Goal: Information Seeking & Learning: Learn about a topic

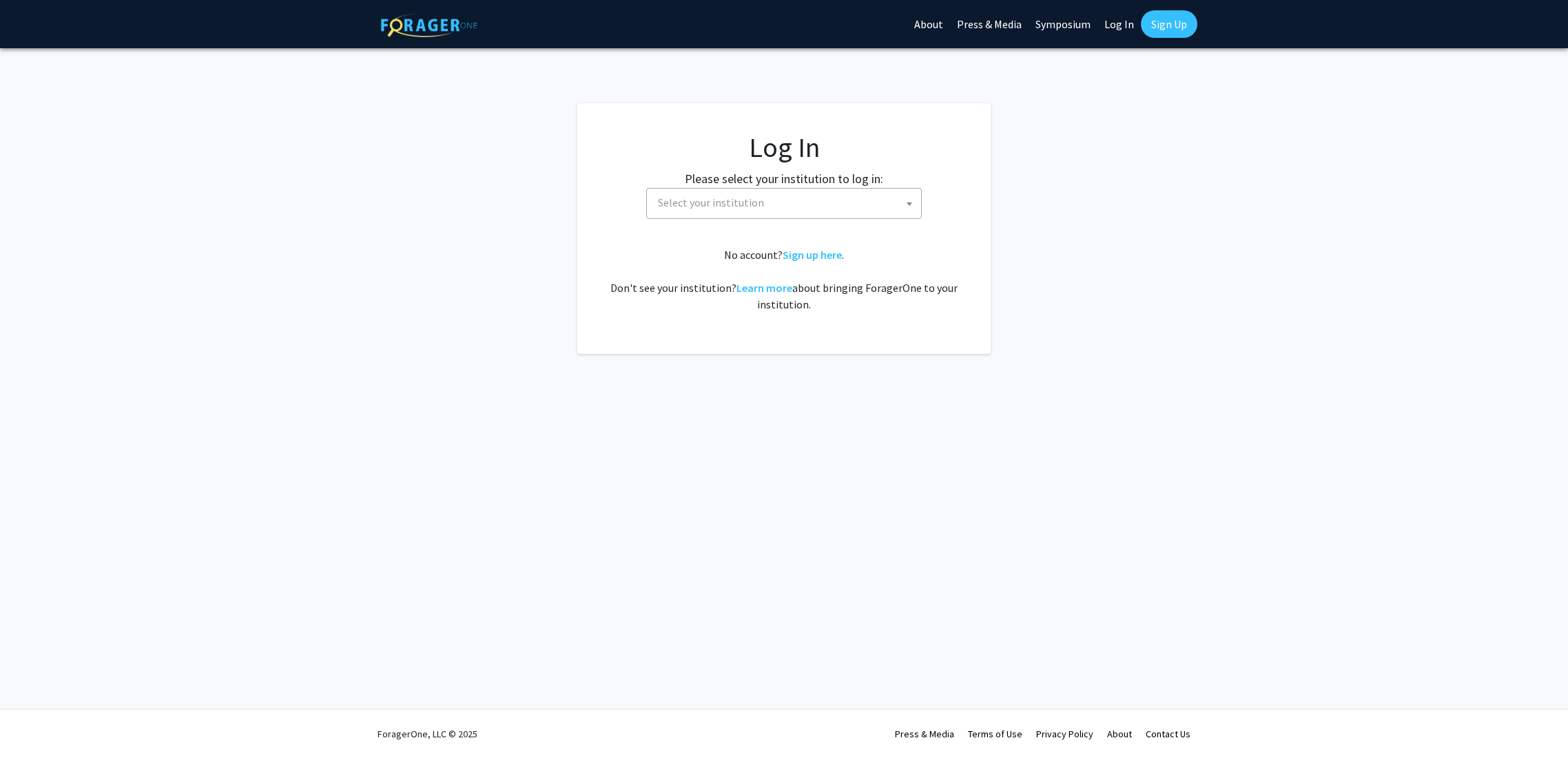
select select
click at [820, 201] on span "Select your institution" at bounding box center [787, 202] width 269 height 28
type input "Drex"
select select "6"
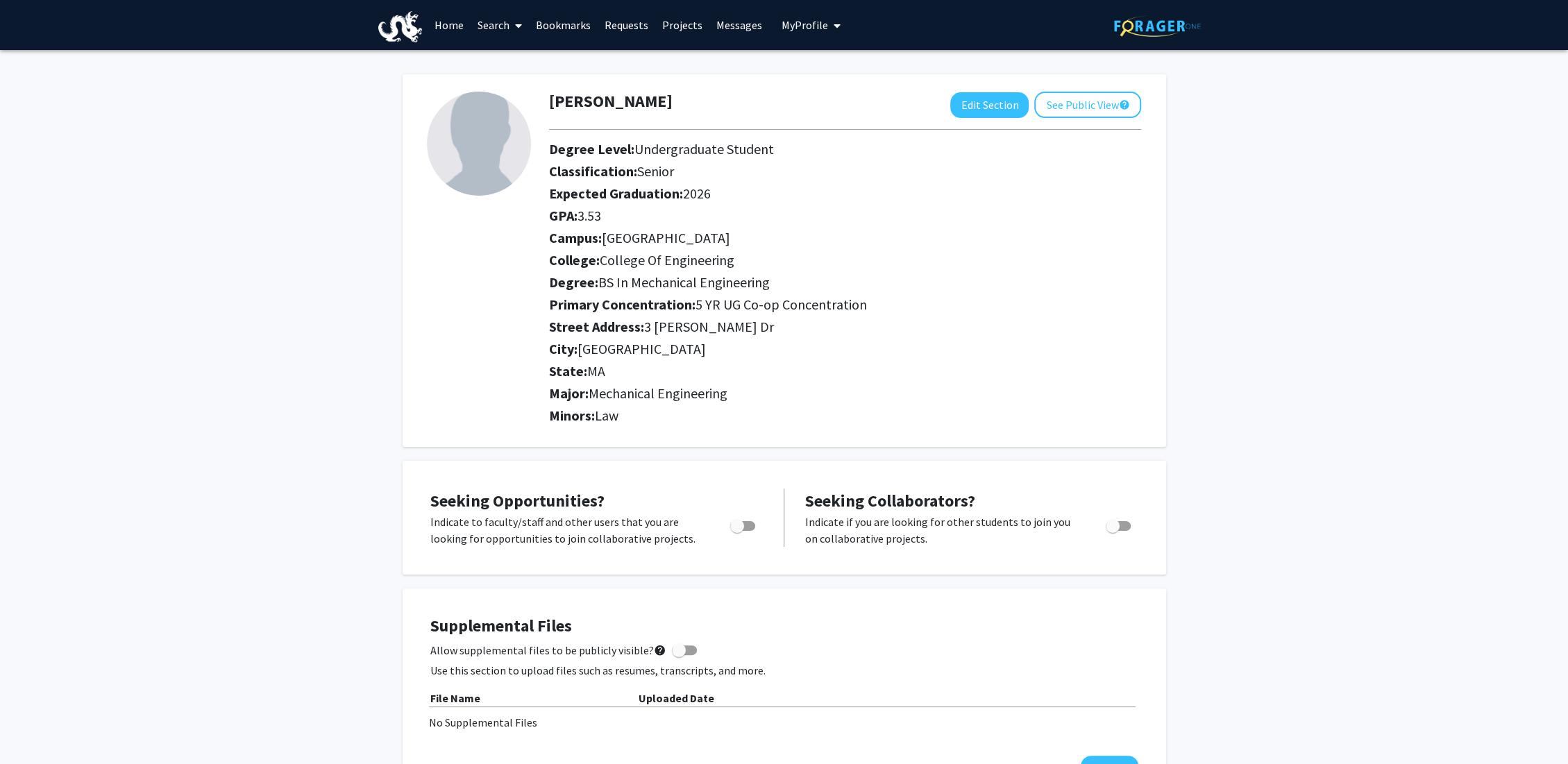
click at [491, 23] on link "Search" at bounding box center [499, 25] width 58 height 49
click at [457, 28] on link "Home" at bounding box center [449, 25] width 43 height 49
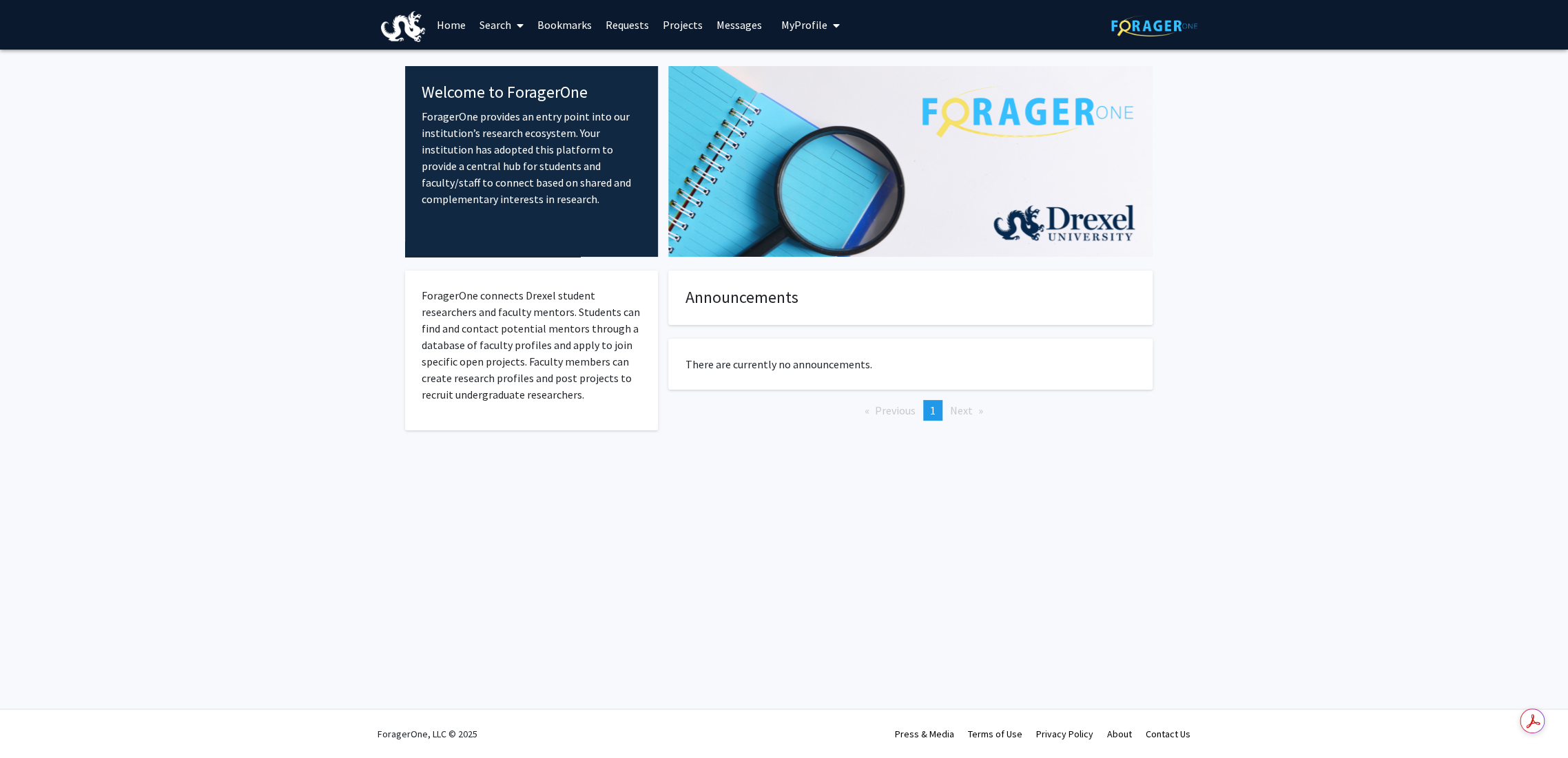
click at [514, 27] on span at bounding box center [517, 25] width 13 height 48
click at [534, 53] on span "Faculty/Staff" at bounding box center [523, 63] width 101 height 27
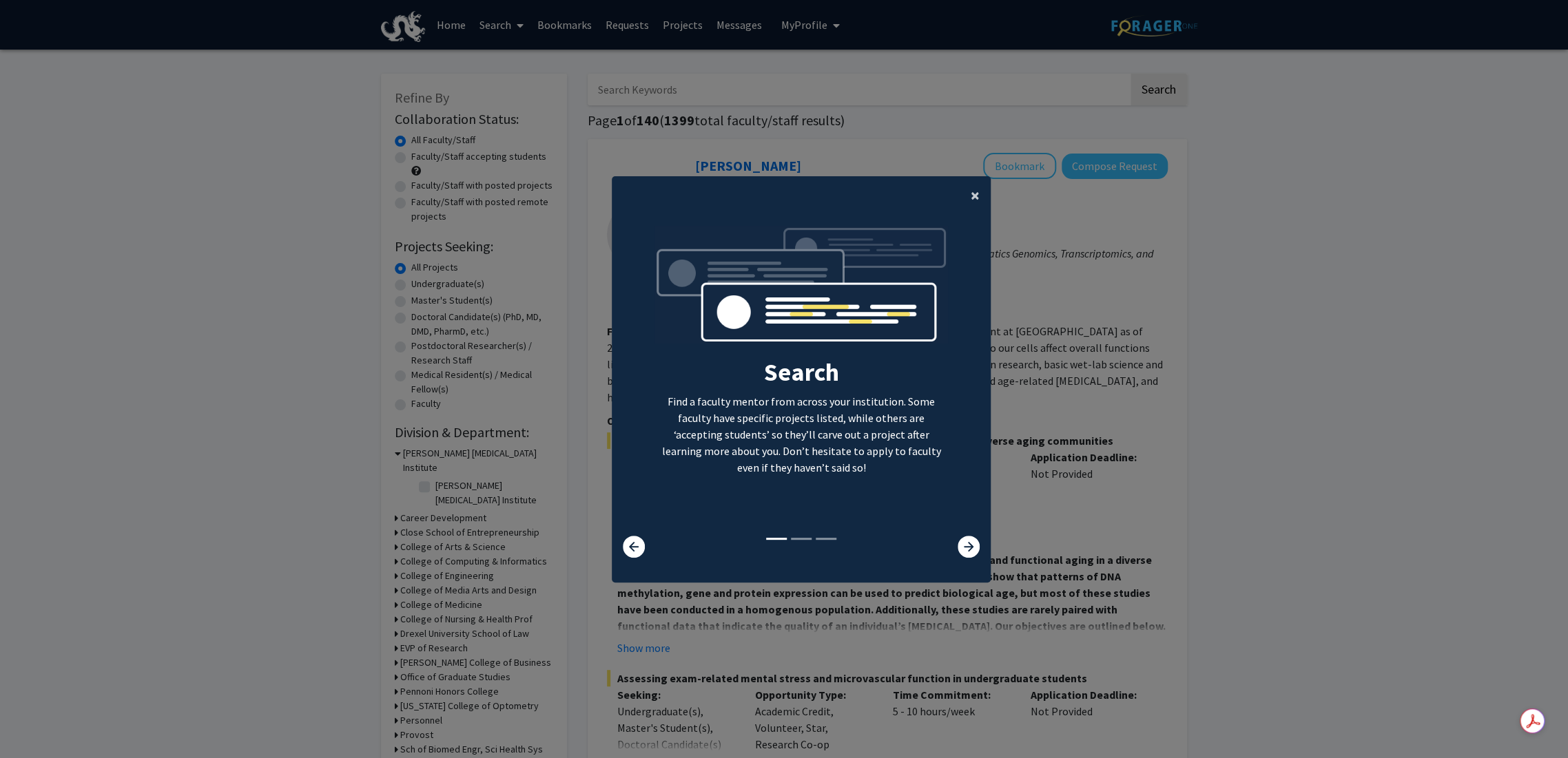
click at [960, 197] on button "×" at bounding box center [975, 196] width 31 height 39
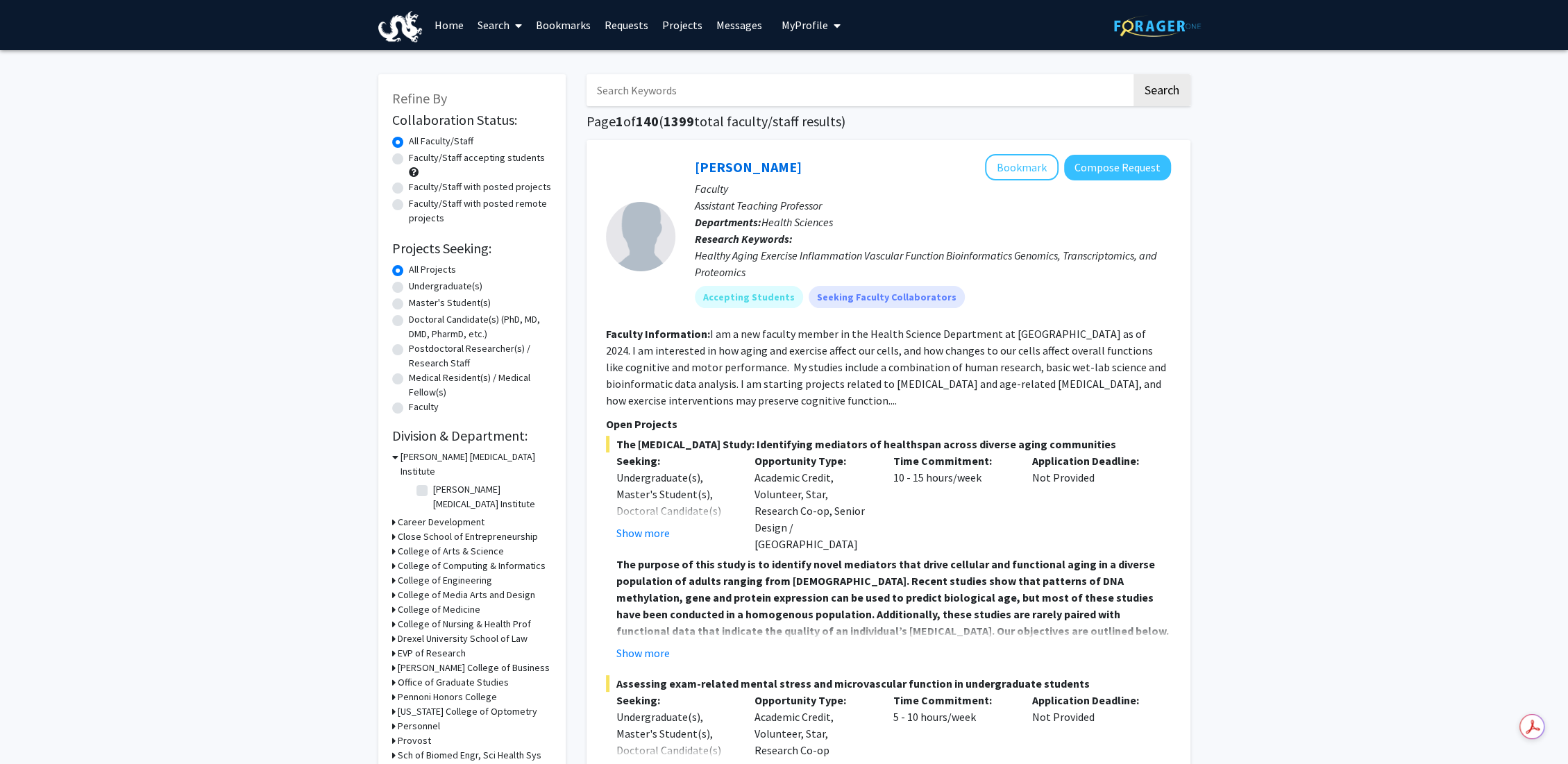
click at [758, 94] on input "Search Keywords" at bounding box center [859, 90] width 545 height 32
type input "VIP"
click at [1134, 74] on button "Search" at bounding box center [1162, 90] width 57 height 32
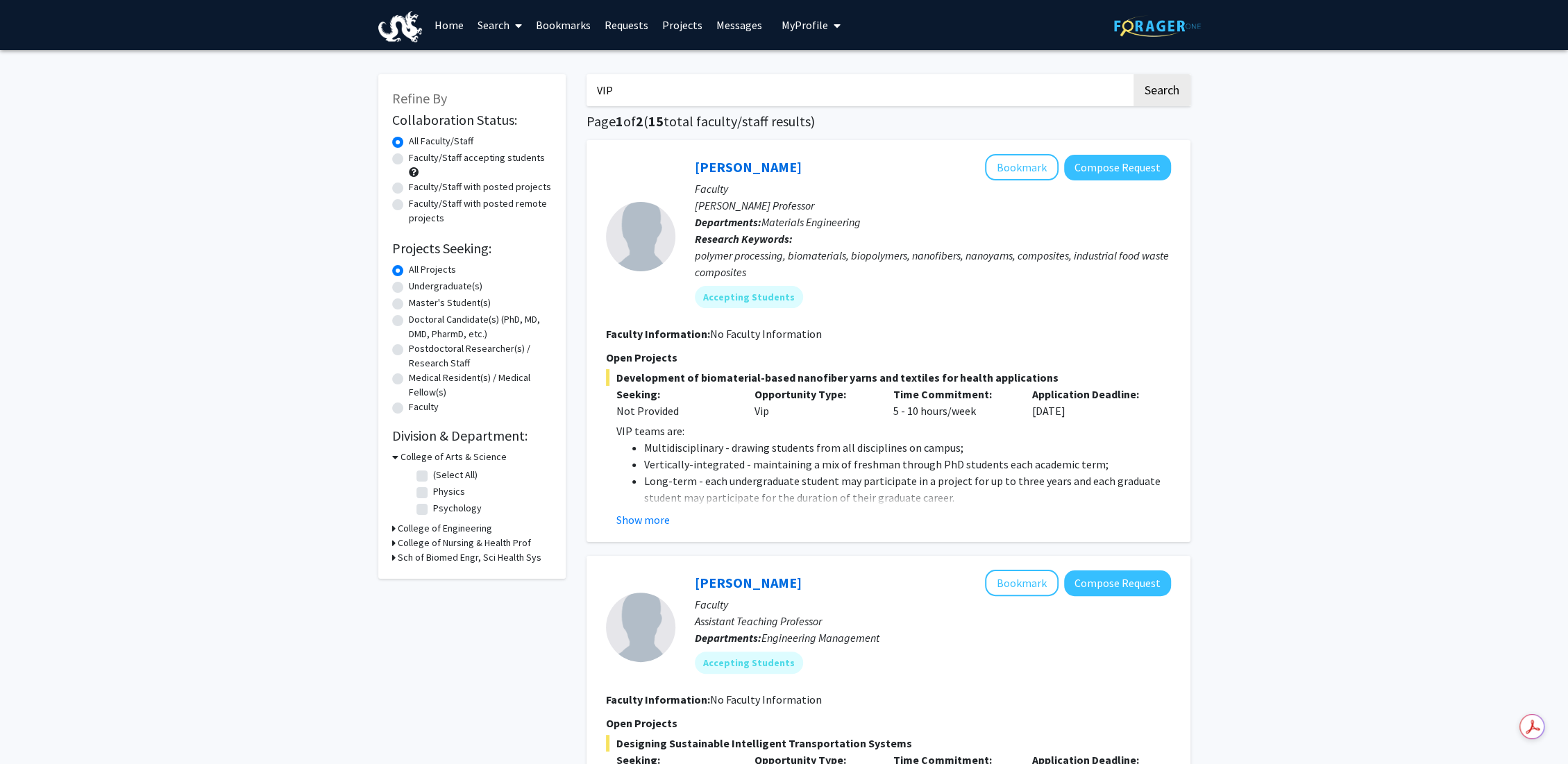
scroll to position [77, 0]
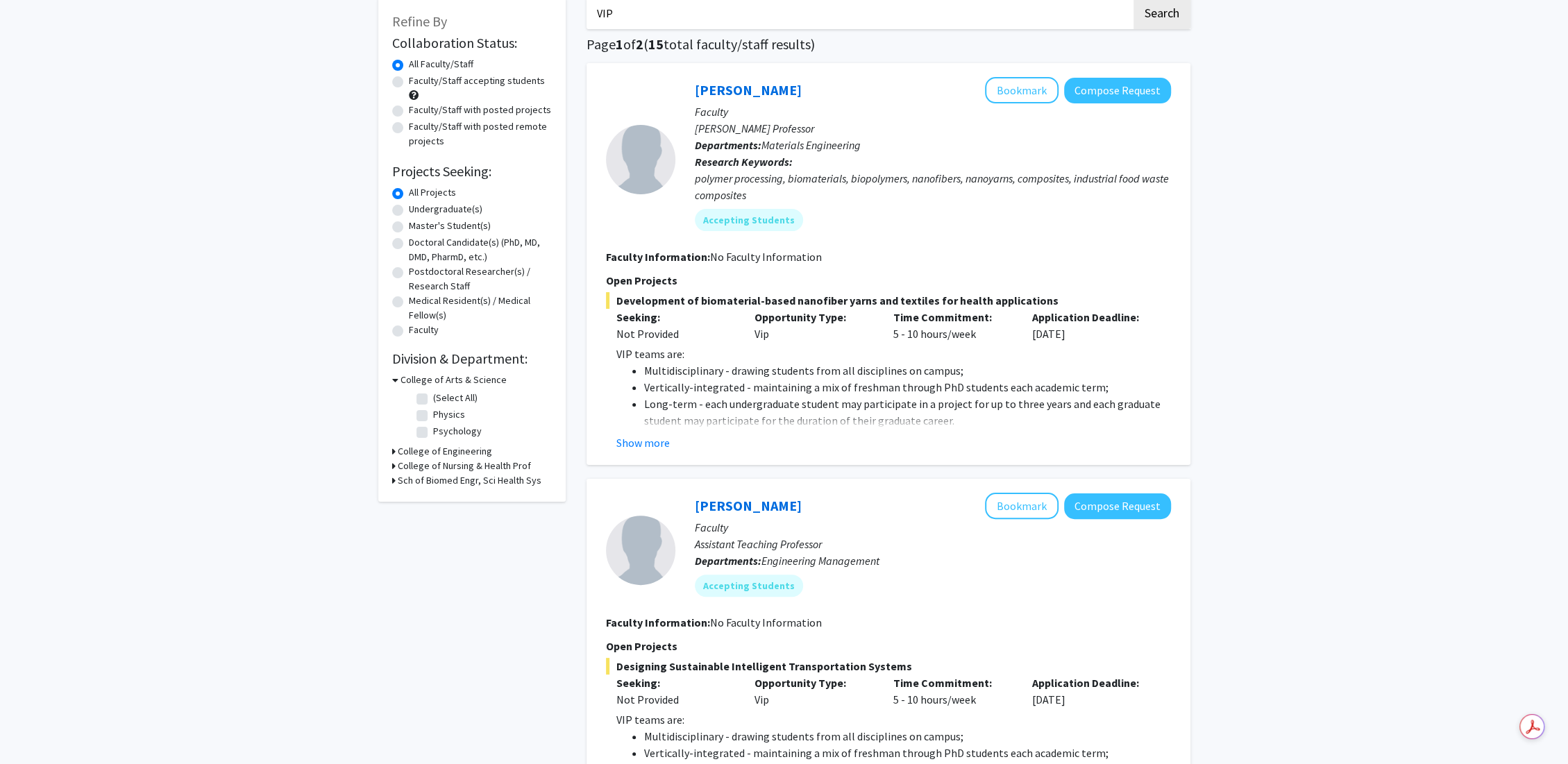
click at [662, 458] on div "[PERSON_NAME] Bookmark Compose Request Faculty [PERSON_NAME] Professor Departme…" at bounding box center [889, 264] width 604 height 402
click at [664, 446] on button "Show more" at bounding box center [642, 443] width 53 height 16
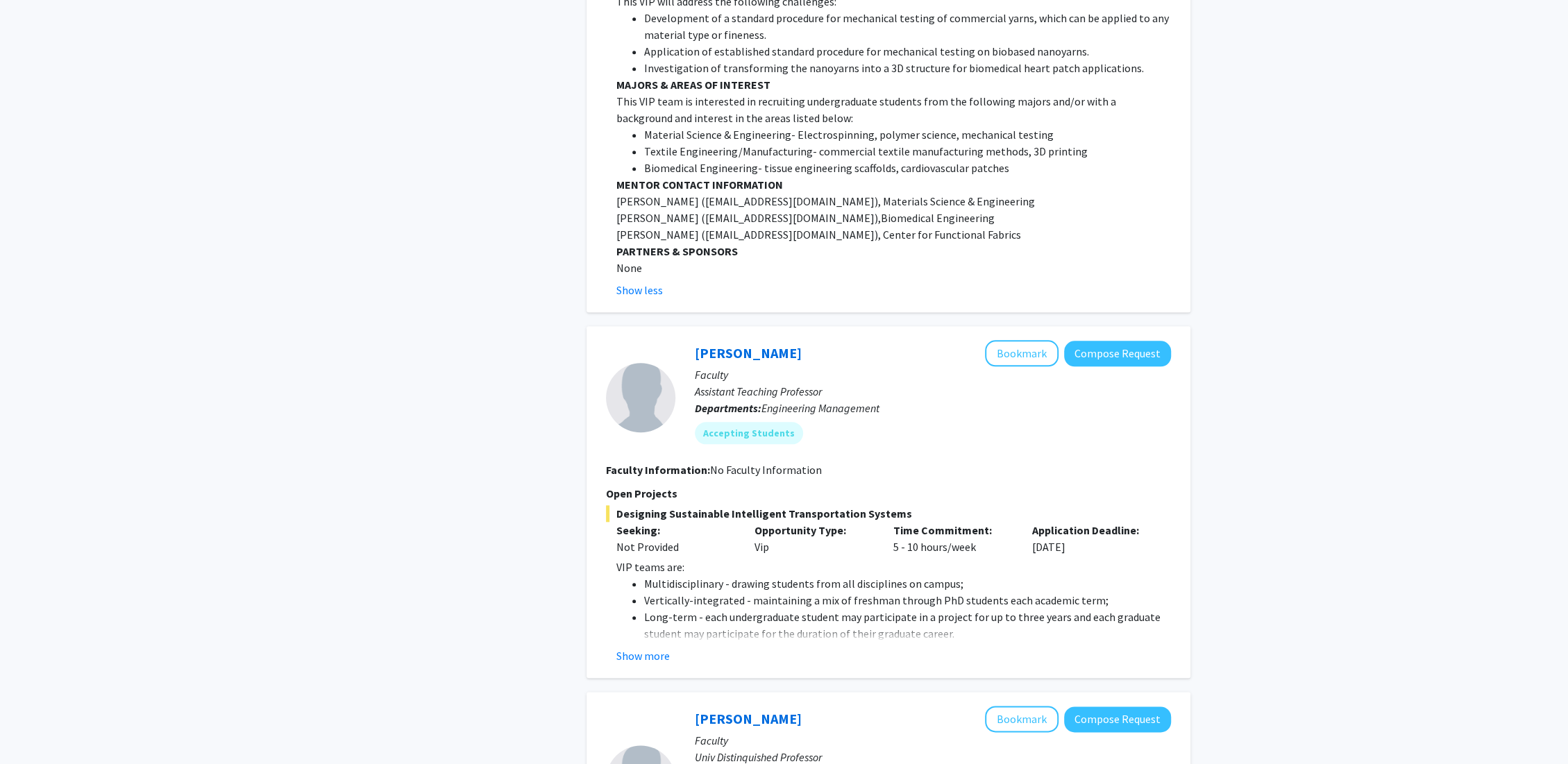
scroll to position [1156, 0]
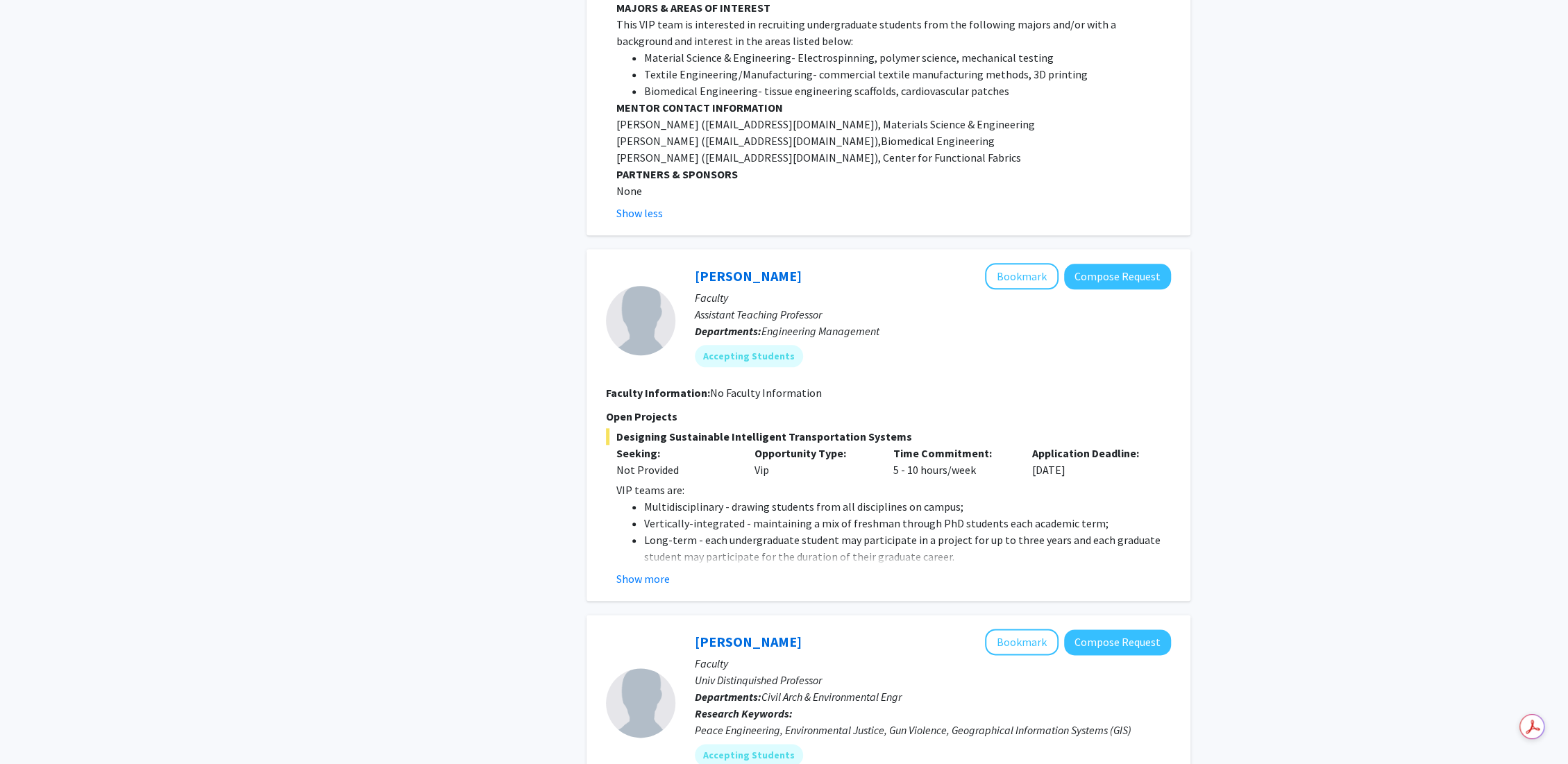
click at [658, 570] on button "Show more" at bounding box center [642, 579] width 53 height 16
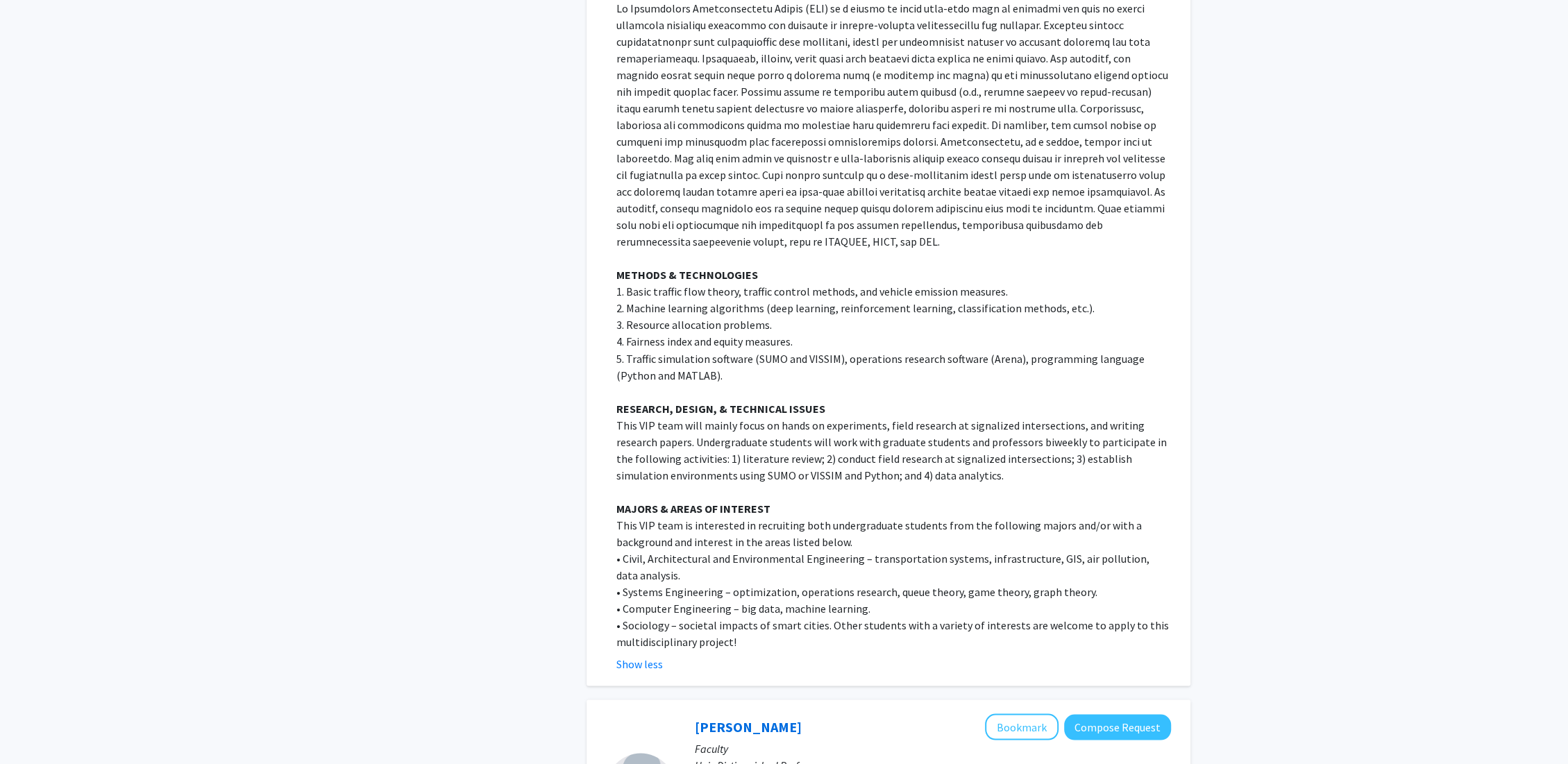
scroll to position [2390, 0]
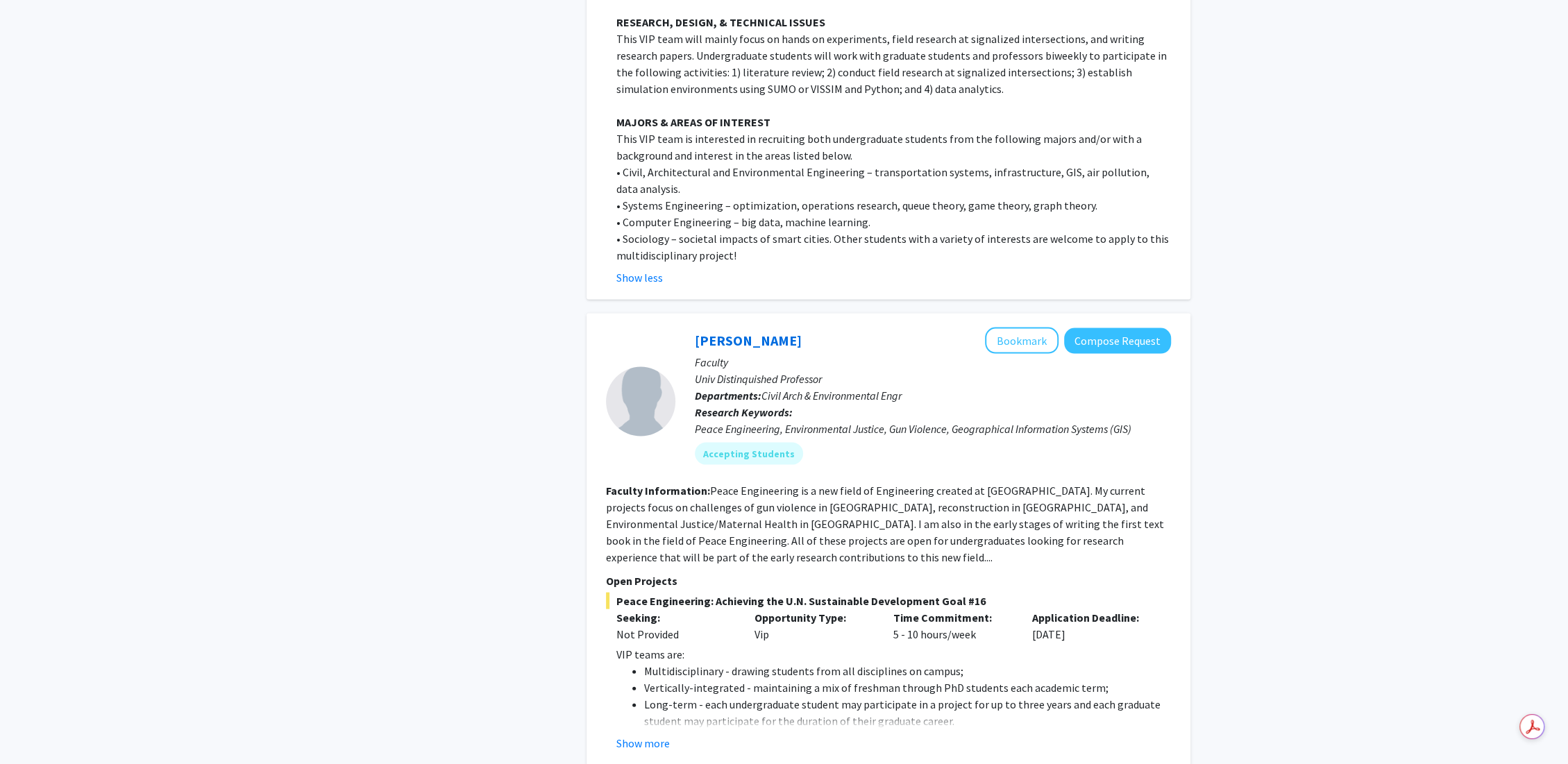
click at [652, 735] on button "Show more" at bounding box center [642, 743] width 53 height 16
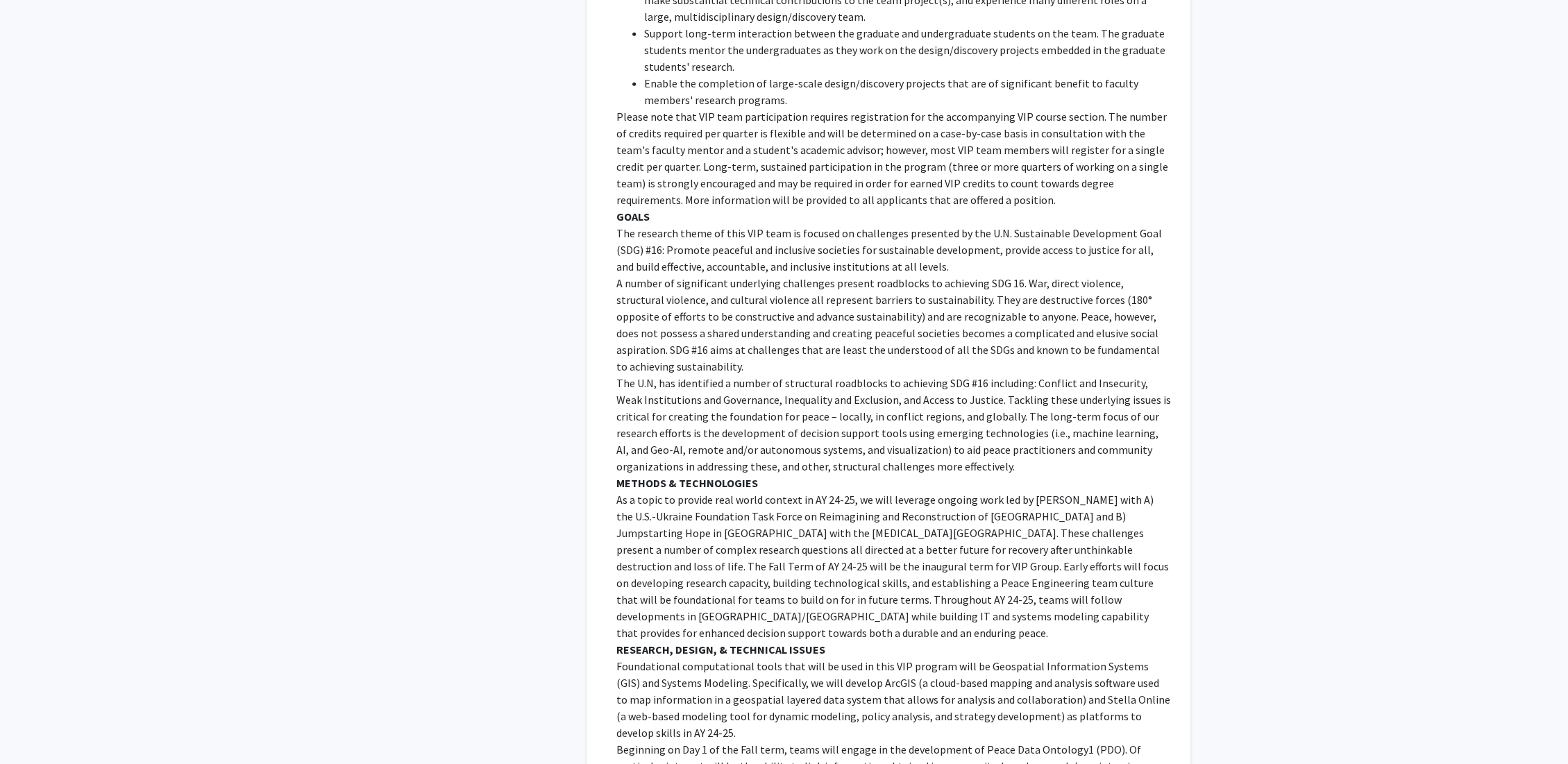
scroll to position [2930, 0]
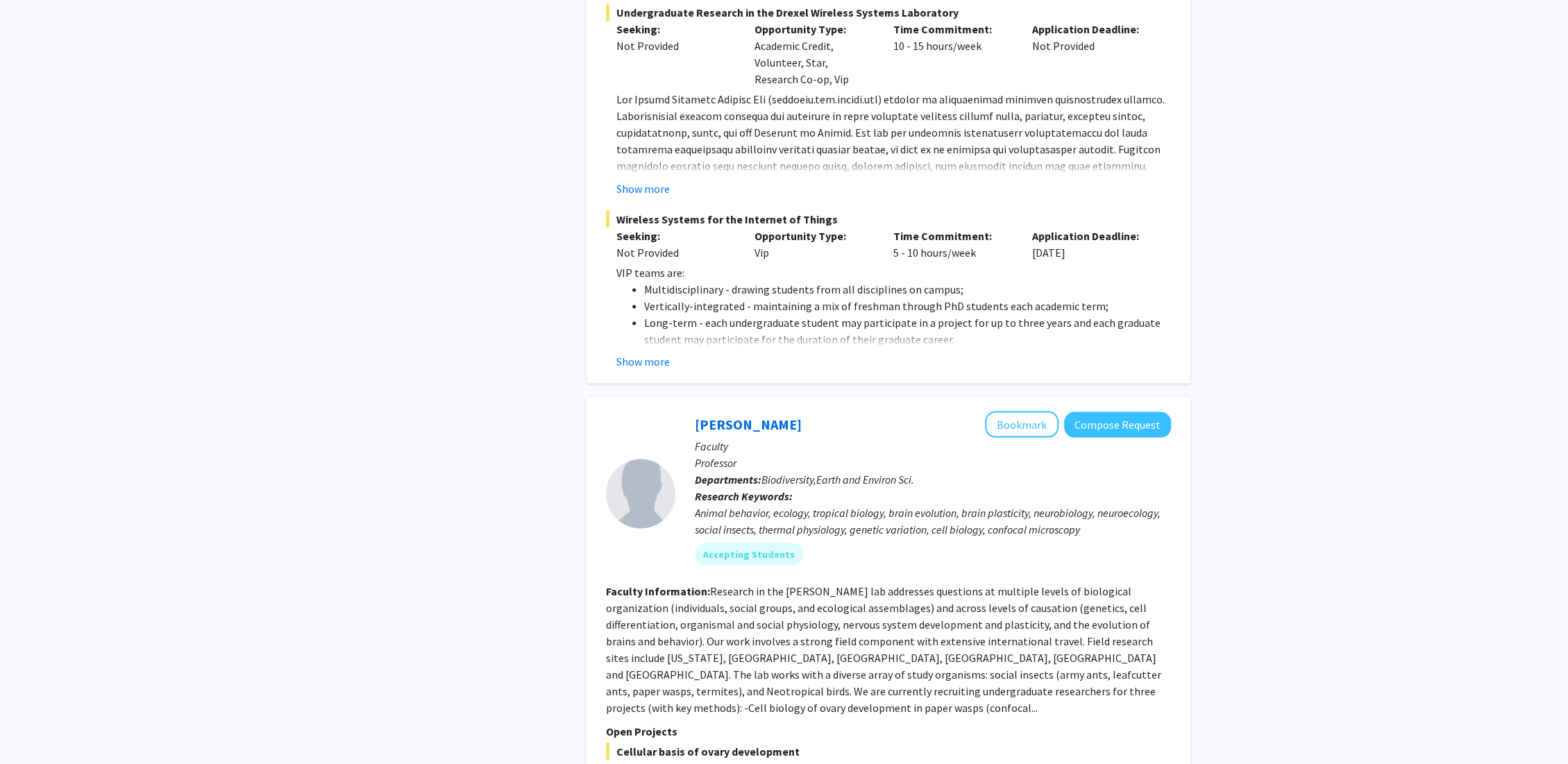
scroll to position [2004, 0]
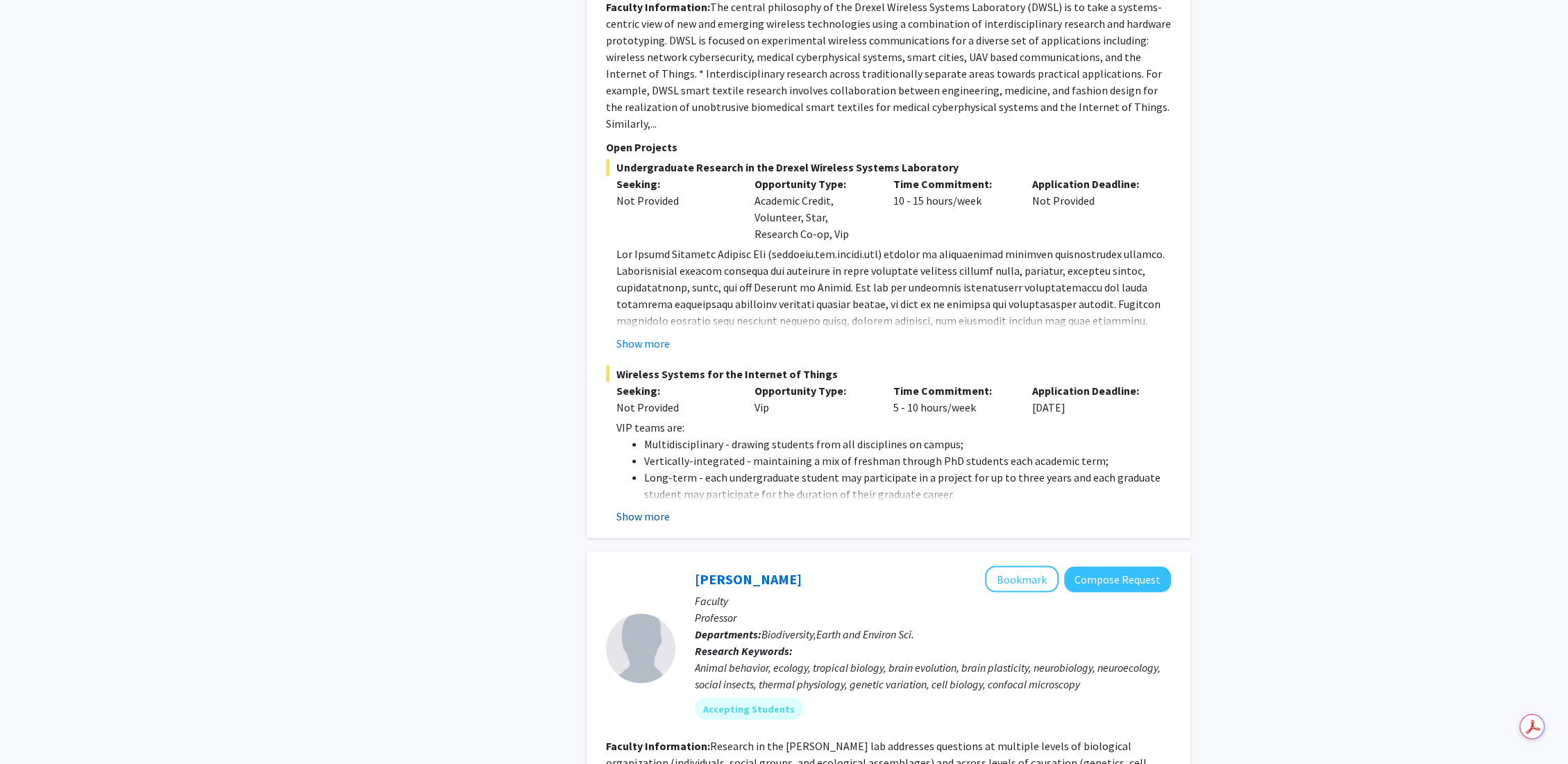
click at [621, 508] on button "Show more" at bounding box center [642, 516] width 53 height 16
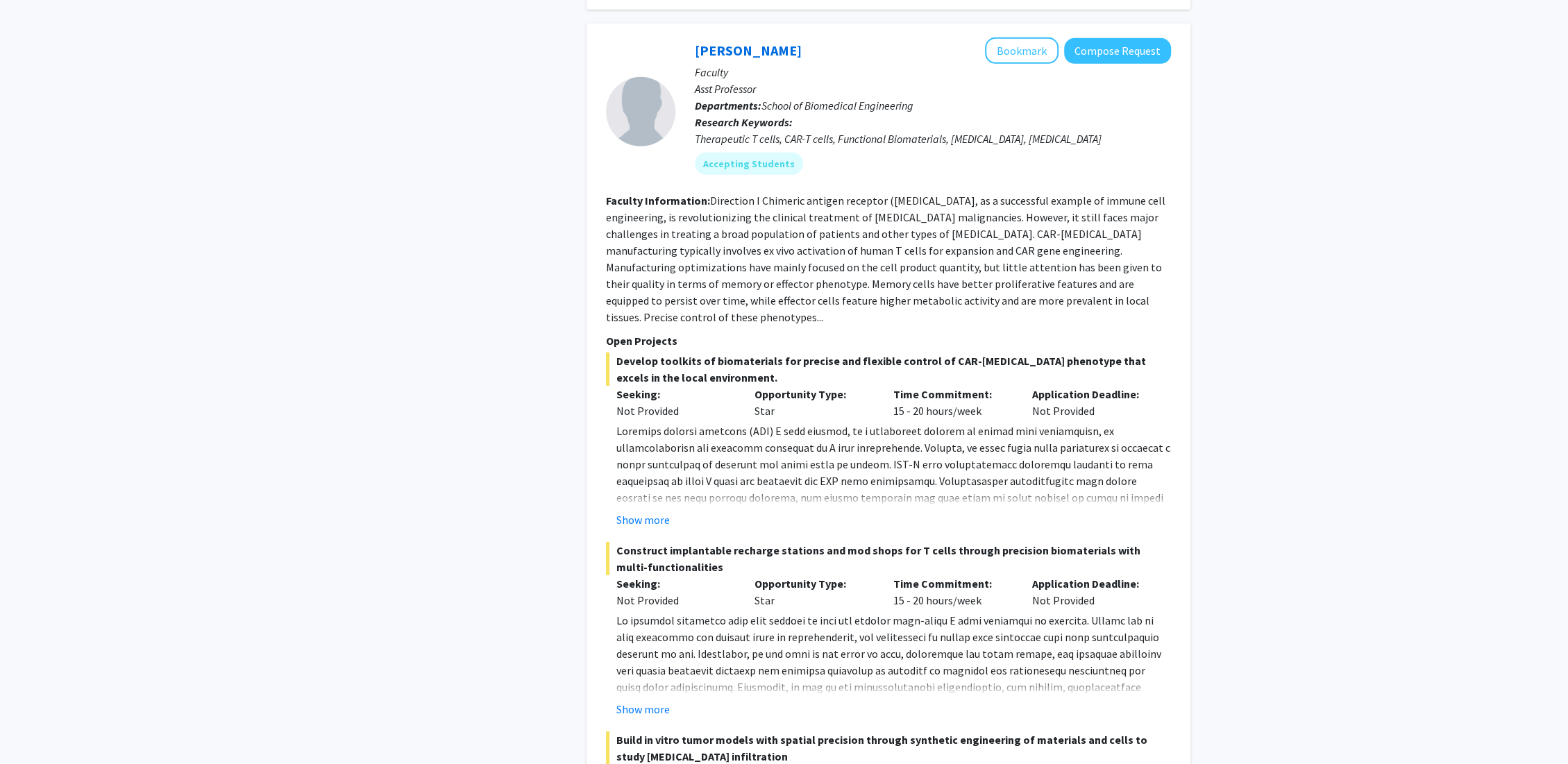
scroll to position [8559, 0]
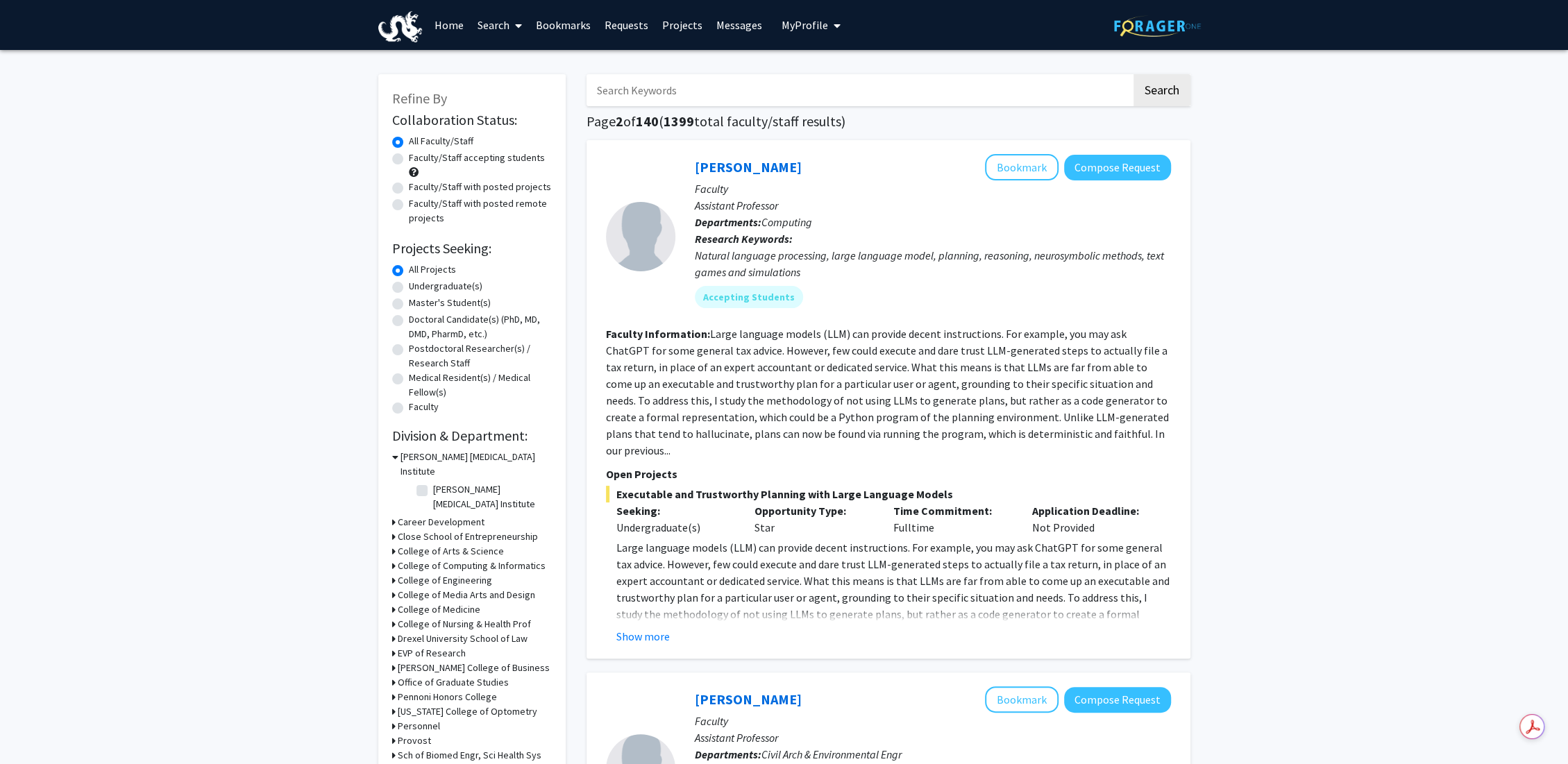
click at [484, 29] on link "Search" at bounding box center [499, 25] width 58 height 49
click at [520, 66] on span "Faculty/Staff" at bounding box center [521, 64] width 102 height 28
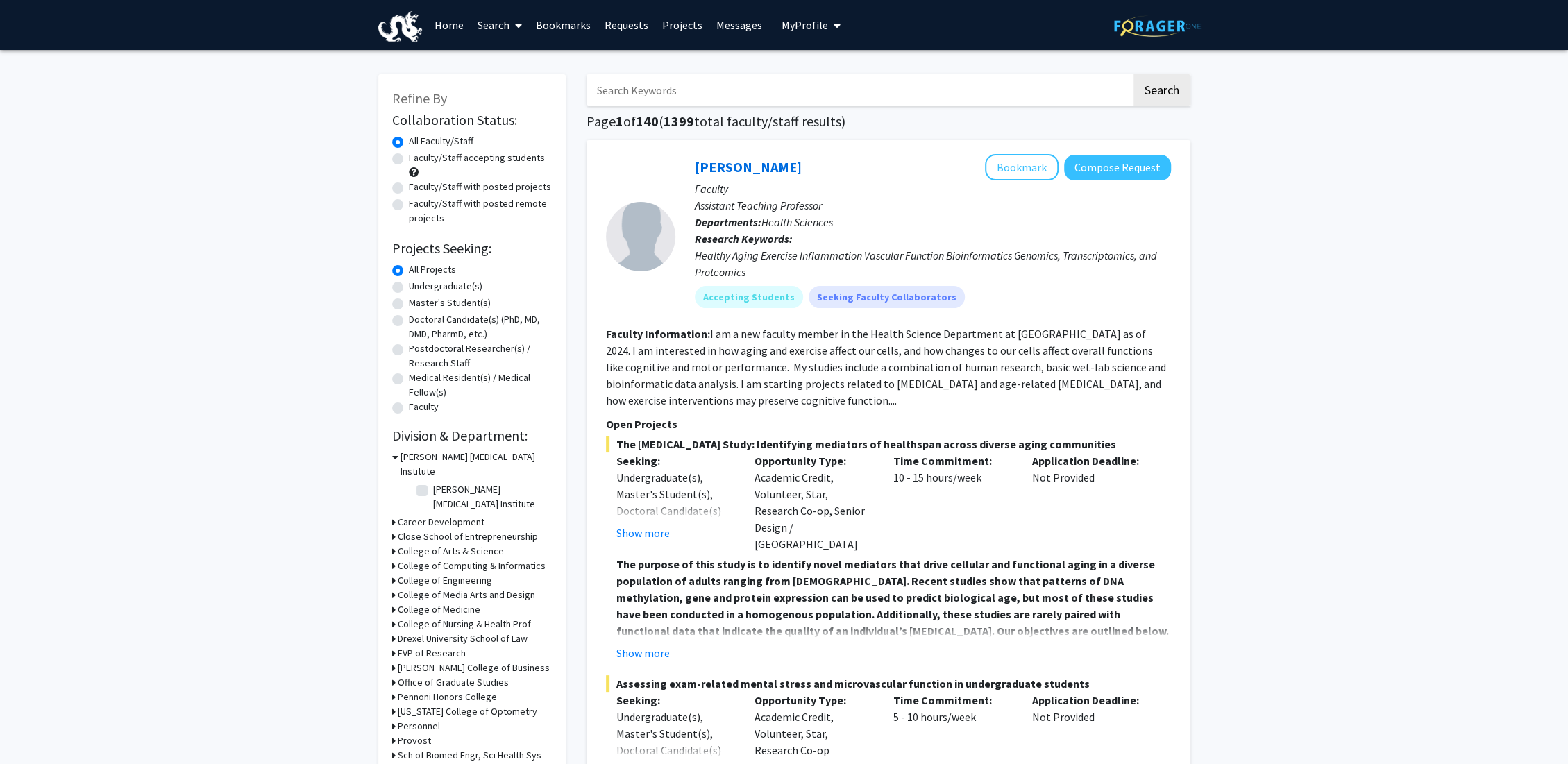
click at [731, 105] on input "Search Keywords" at bounding box center [859, 90] width 545 height 32
type input "VIP"
click at [1134, 74] on button "Search" at bounding box center [1162, 90] width 57 height 32
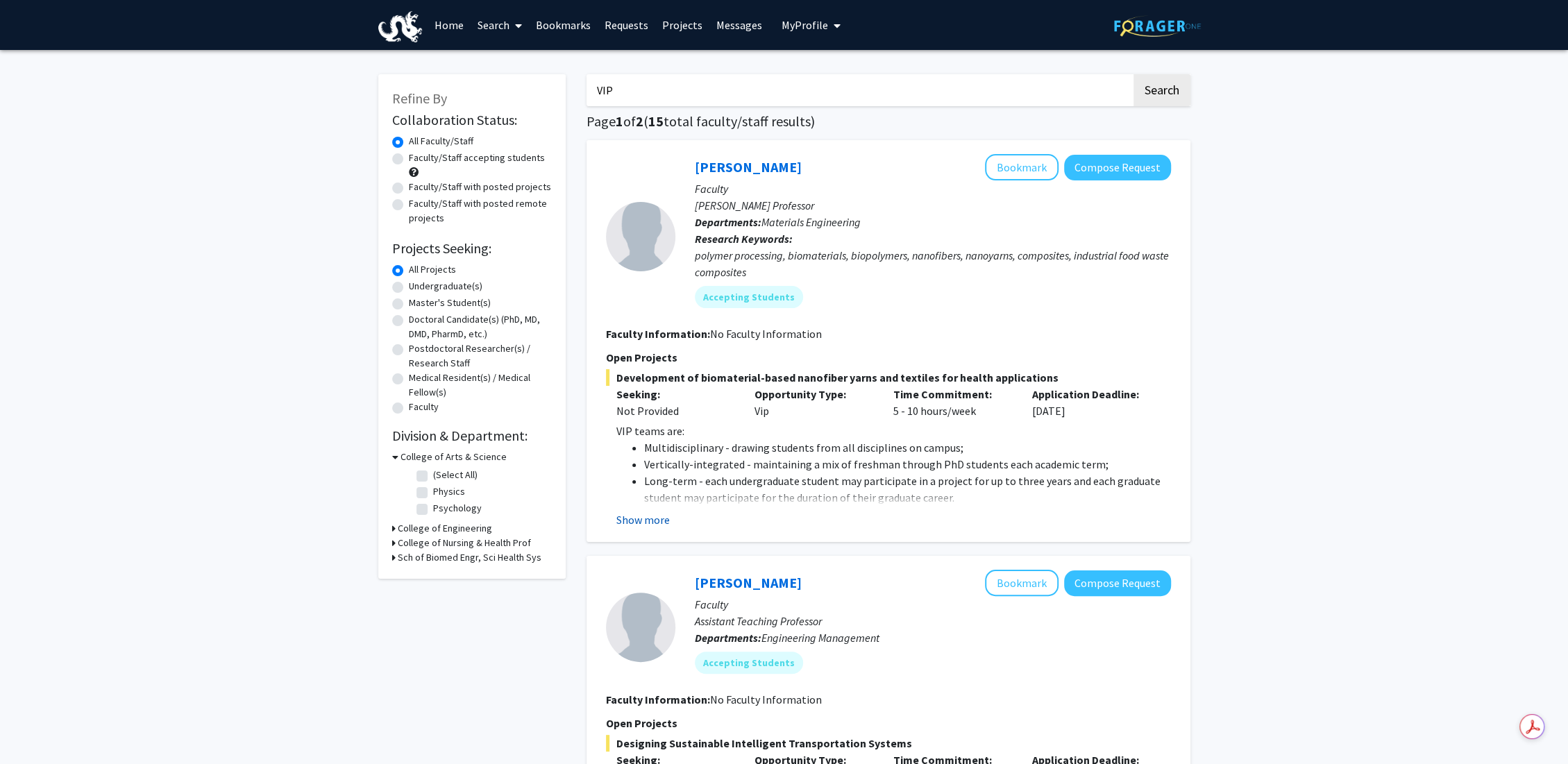
click at [651, 513] on button "Show more" at bounding box center [642, 520] width 53 height 16
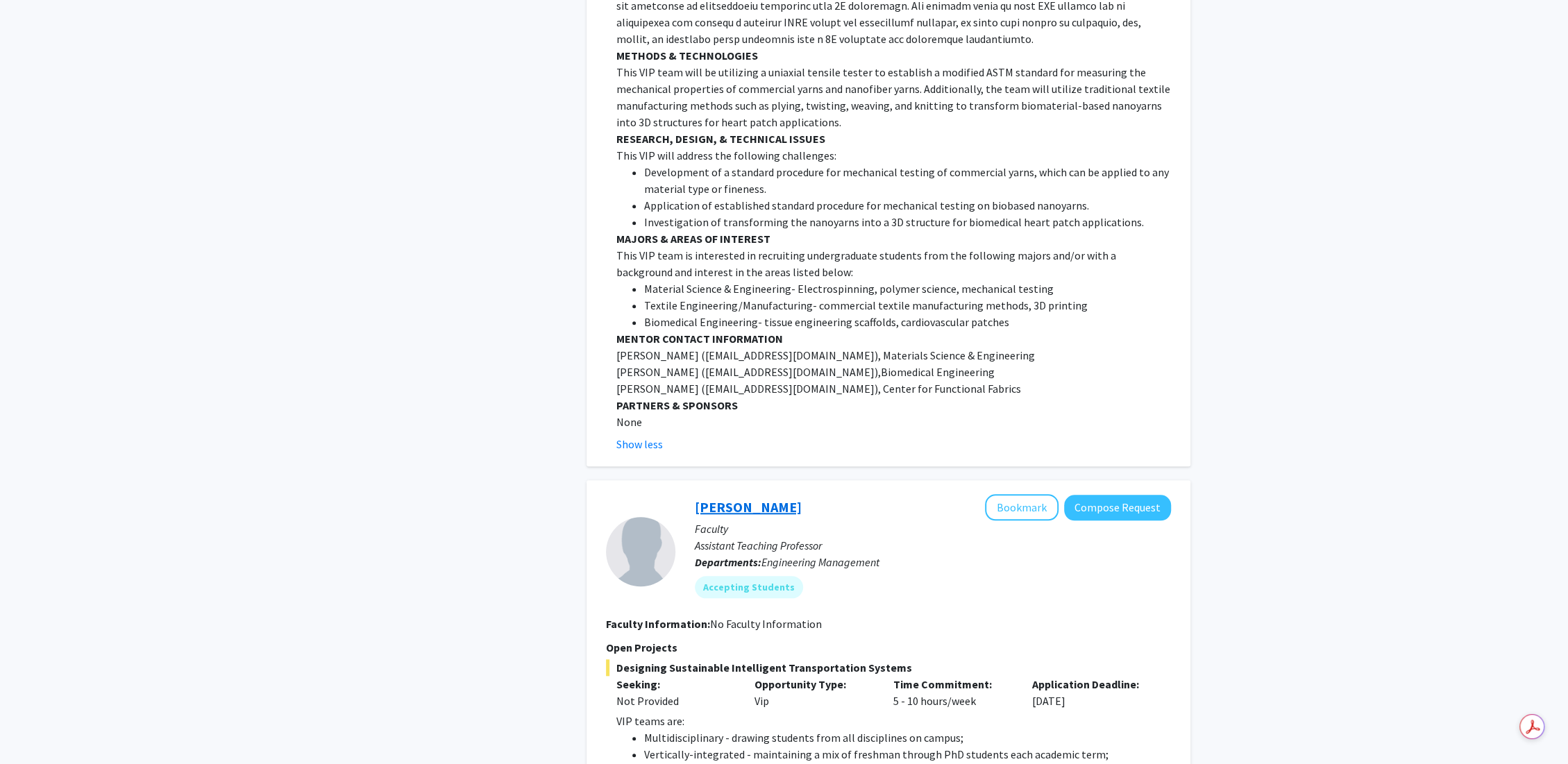
scroll to position [1002, 0]
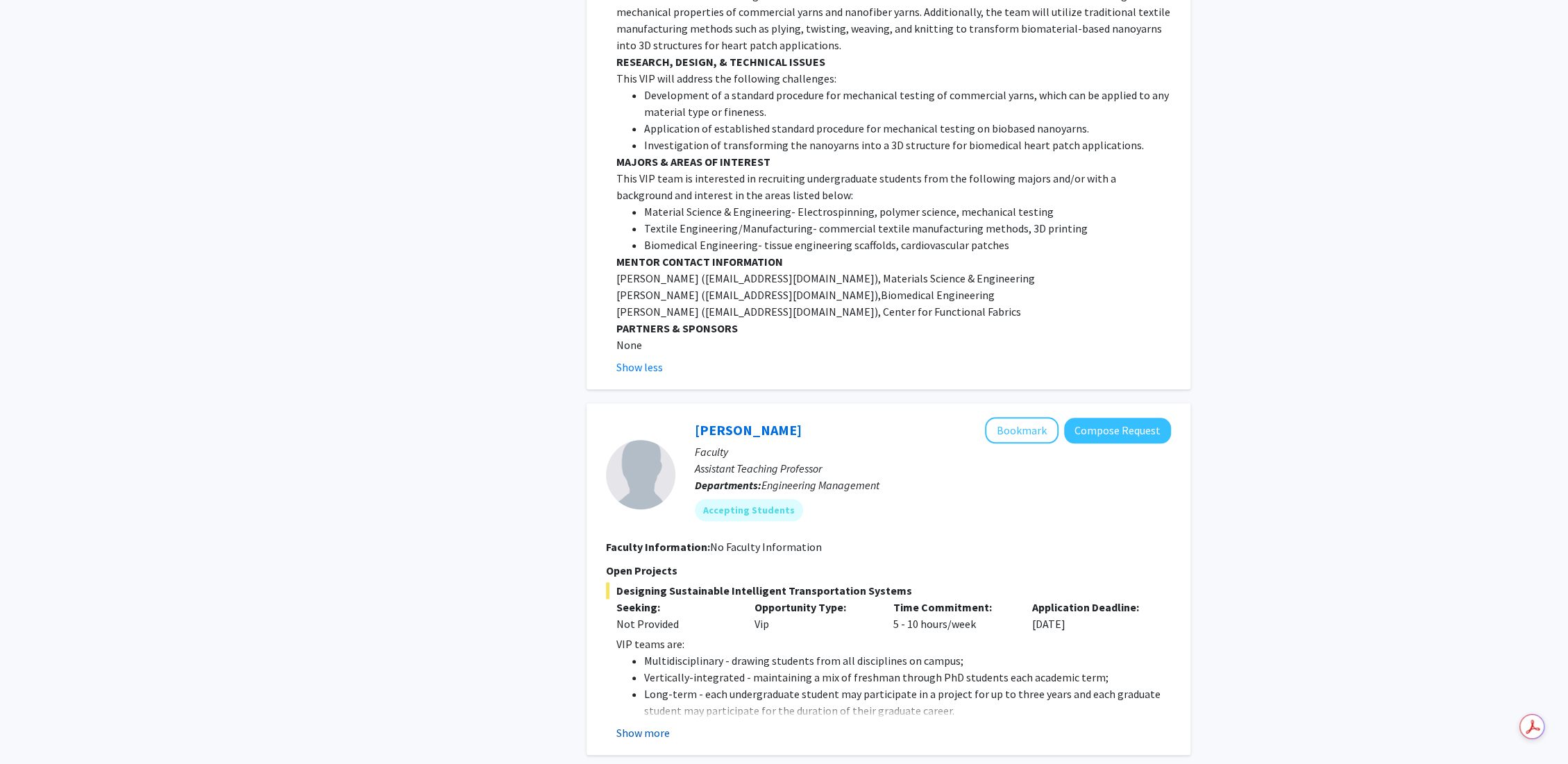
click at [654, 724] on button "Show more" at bounding box center [642, 733] width 53 height 16
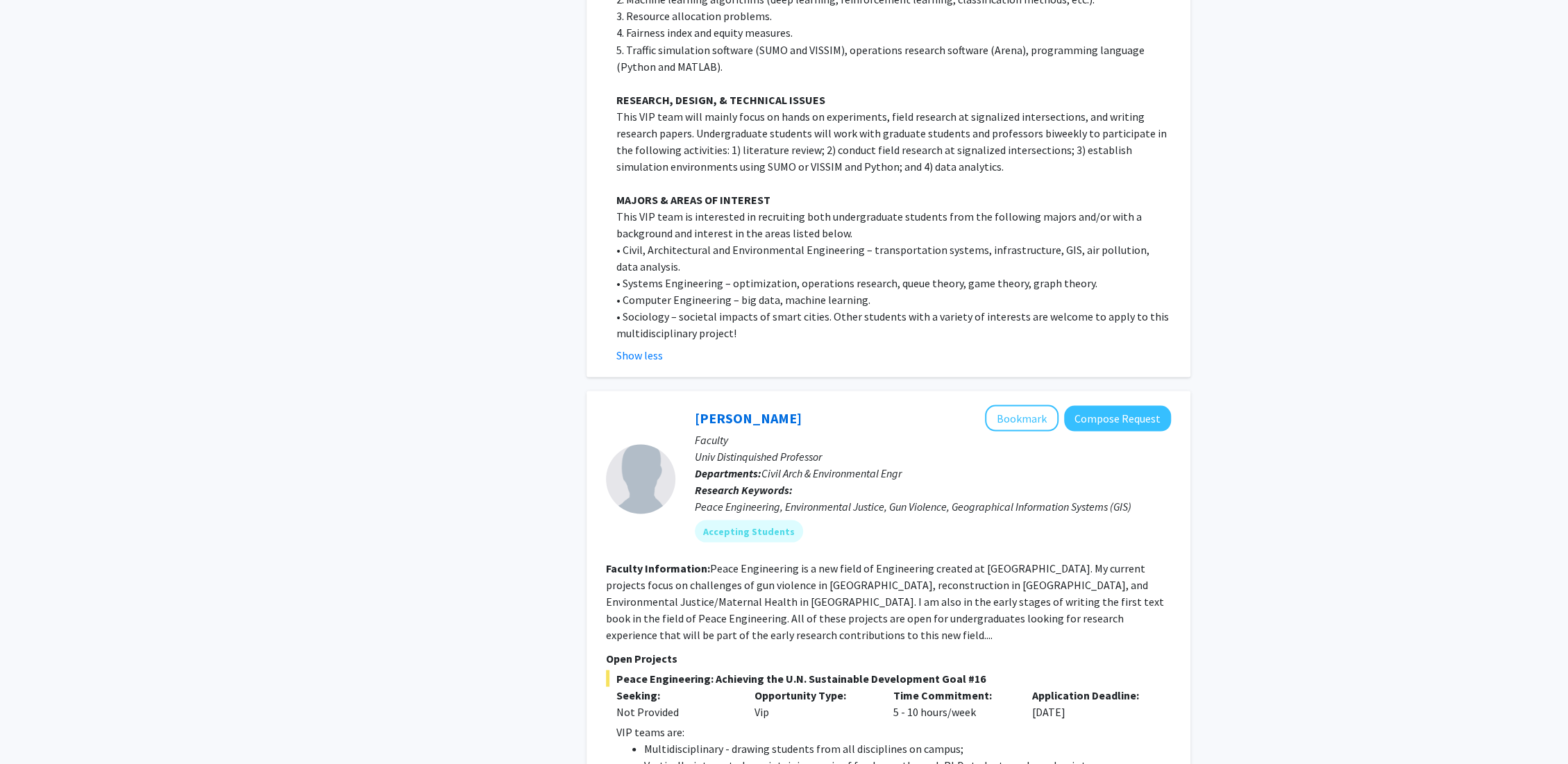
scroll to position [2390, 0]
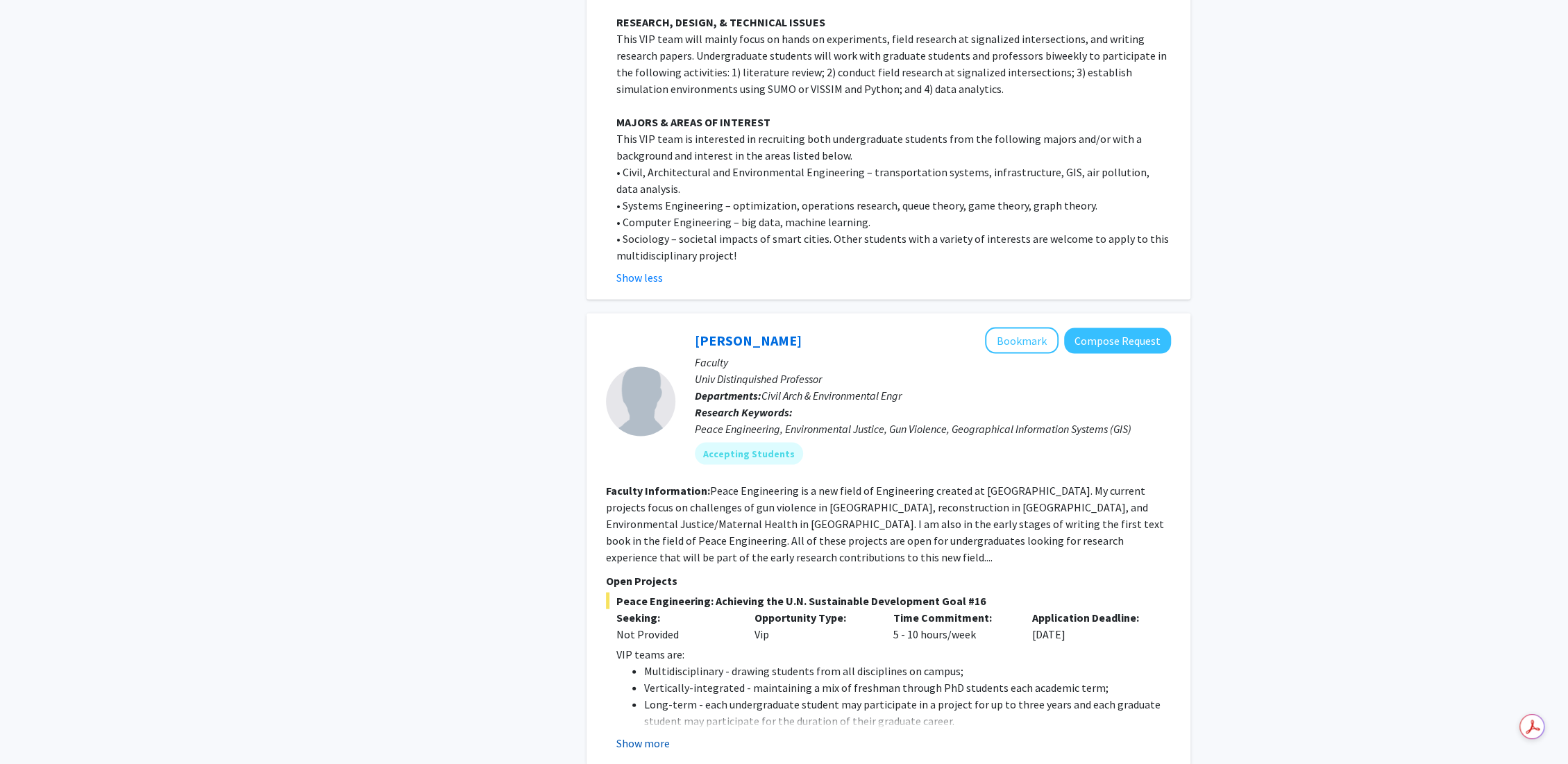
click at [645, 735] on button "Show more" at bounding box center [642, 743] width 53 height 16
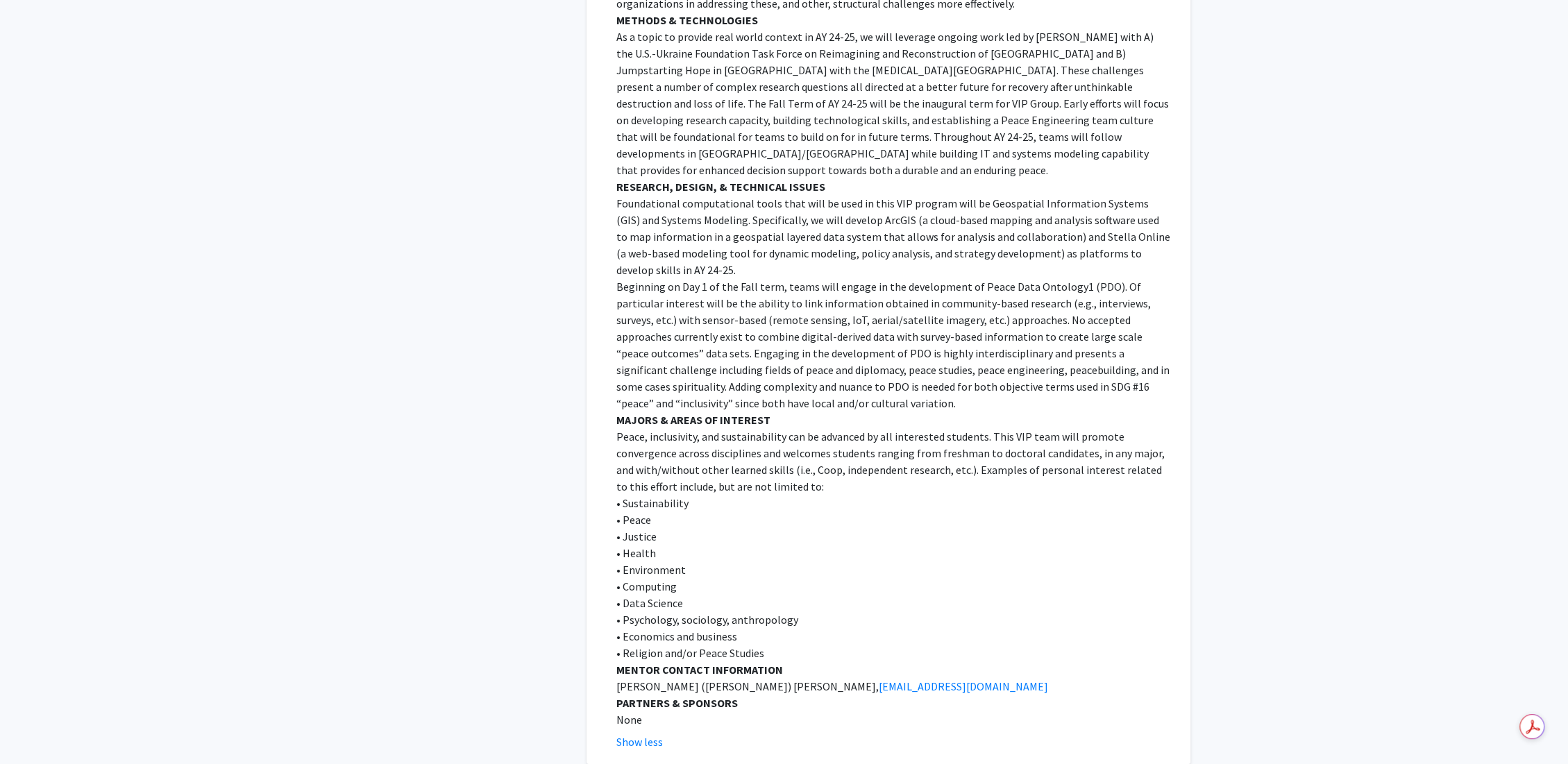
scroll to position [4087, 0]
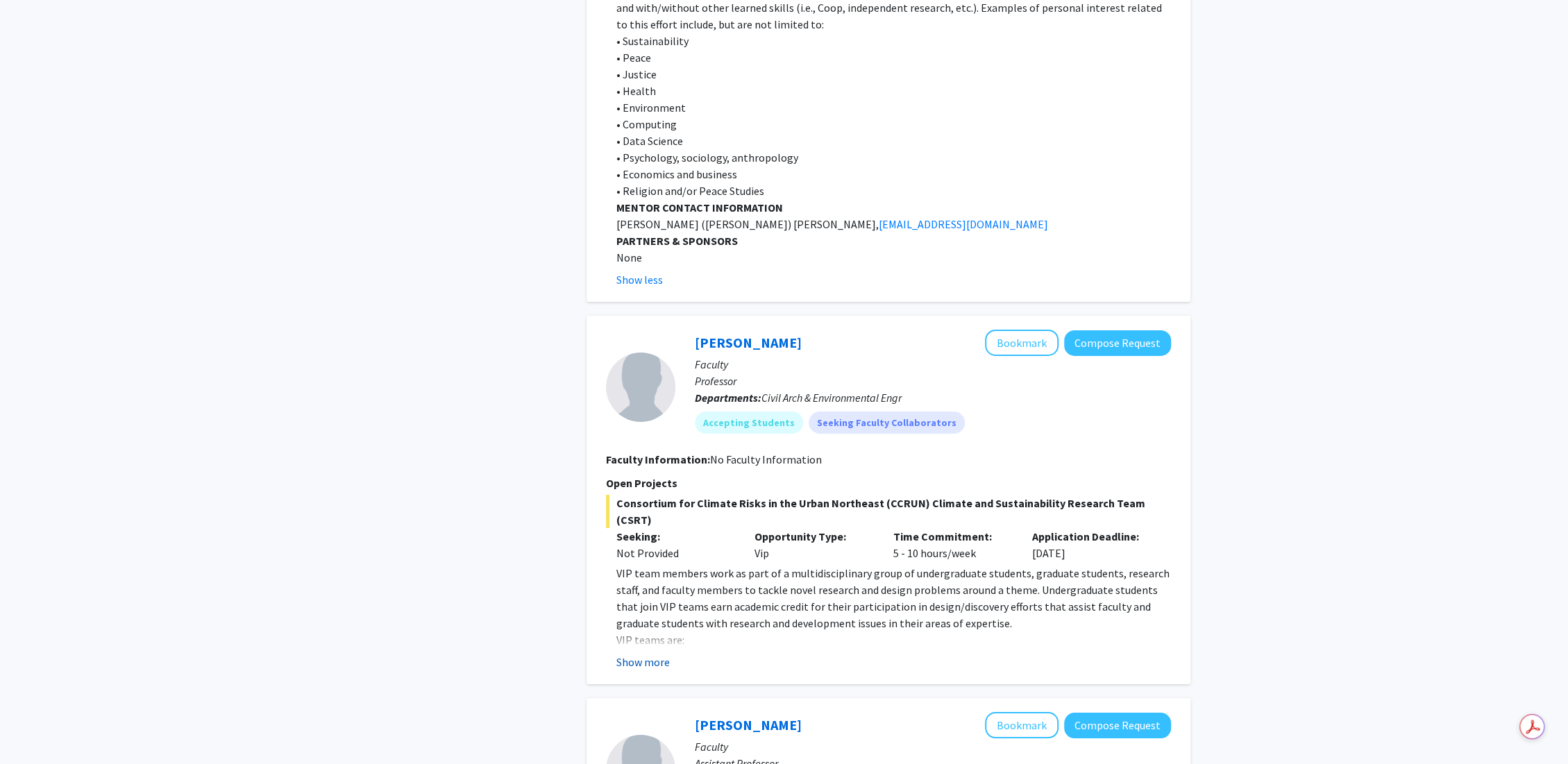
click at [660, 654] on button "Show more" at bounding box center [642, 662] width 53 height 16
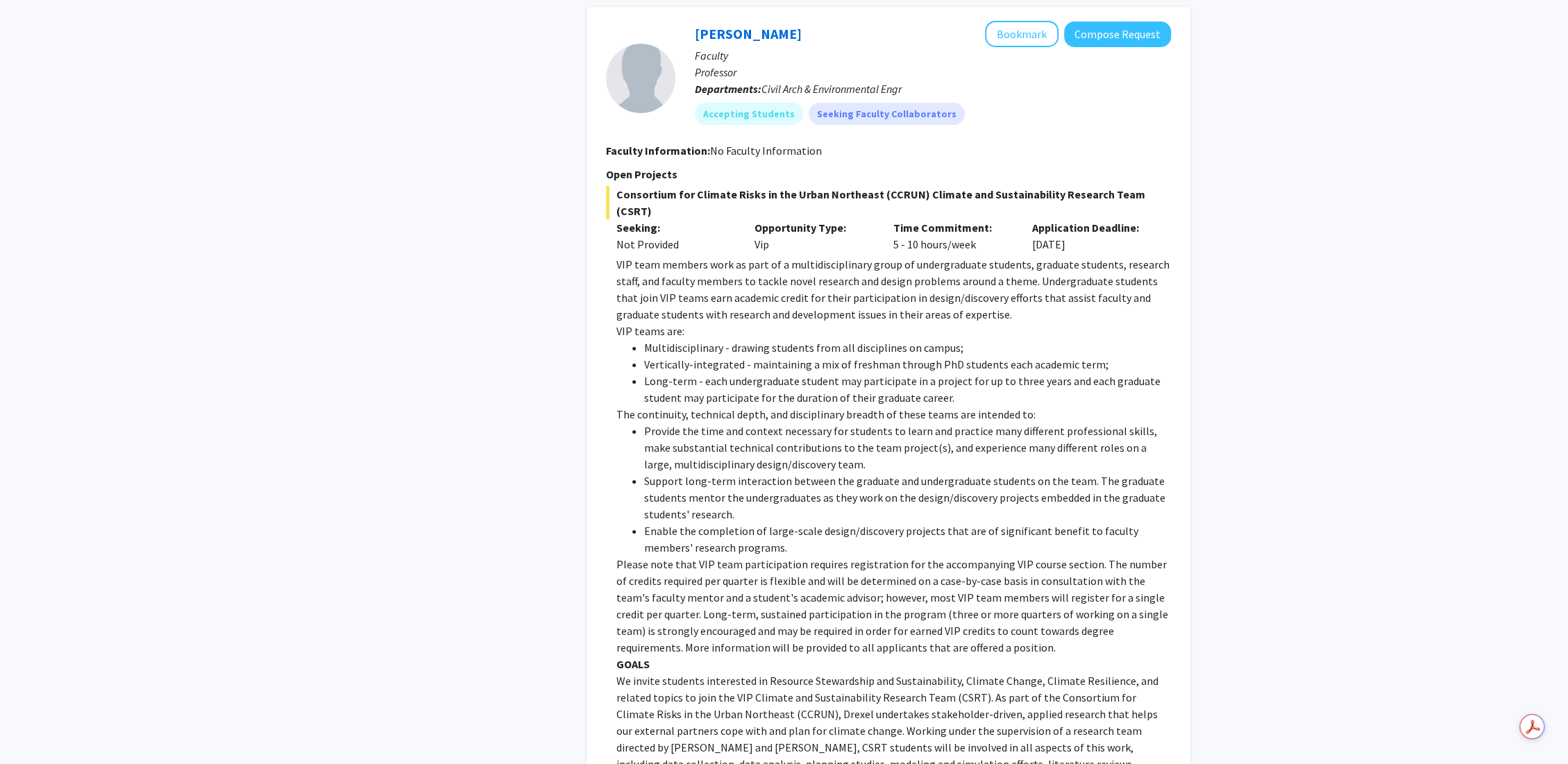
scroll to position [4473, 0]
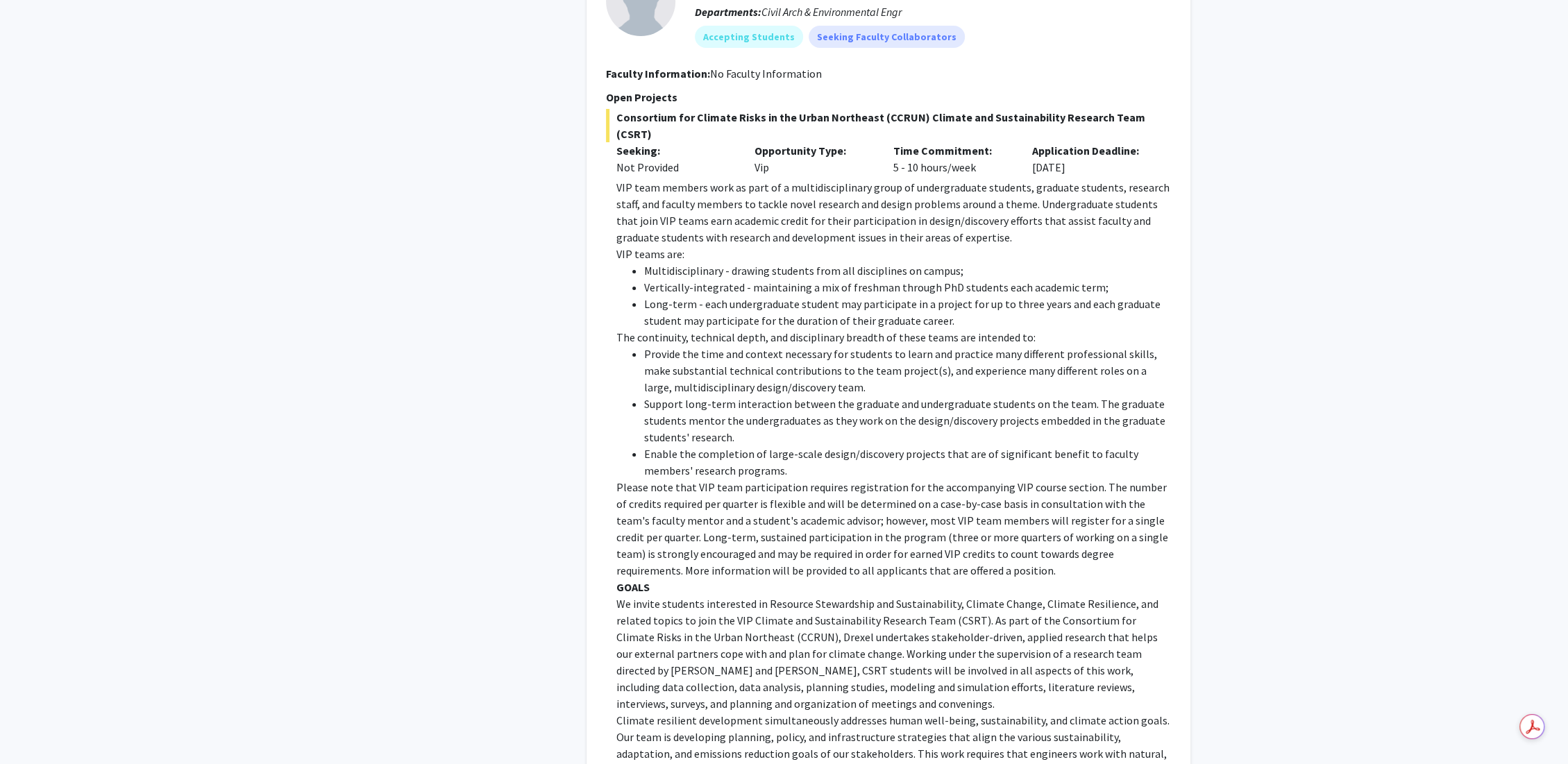
drag, startPoint x: 656, startPoint y: 606, endPoint x: 470, endPoint y: 567, distance: 190.0
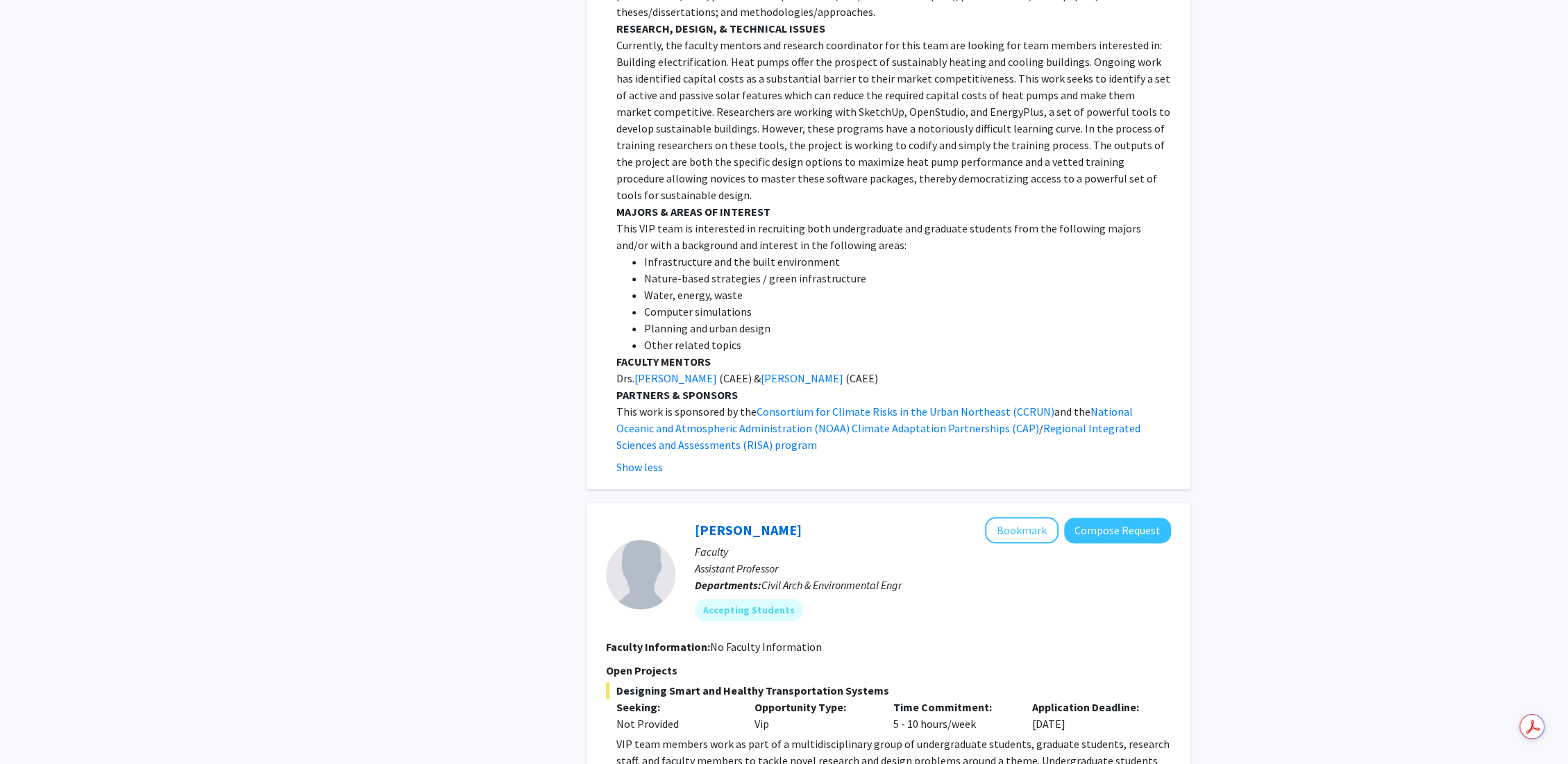
scroll to position [5552, 0]
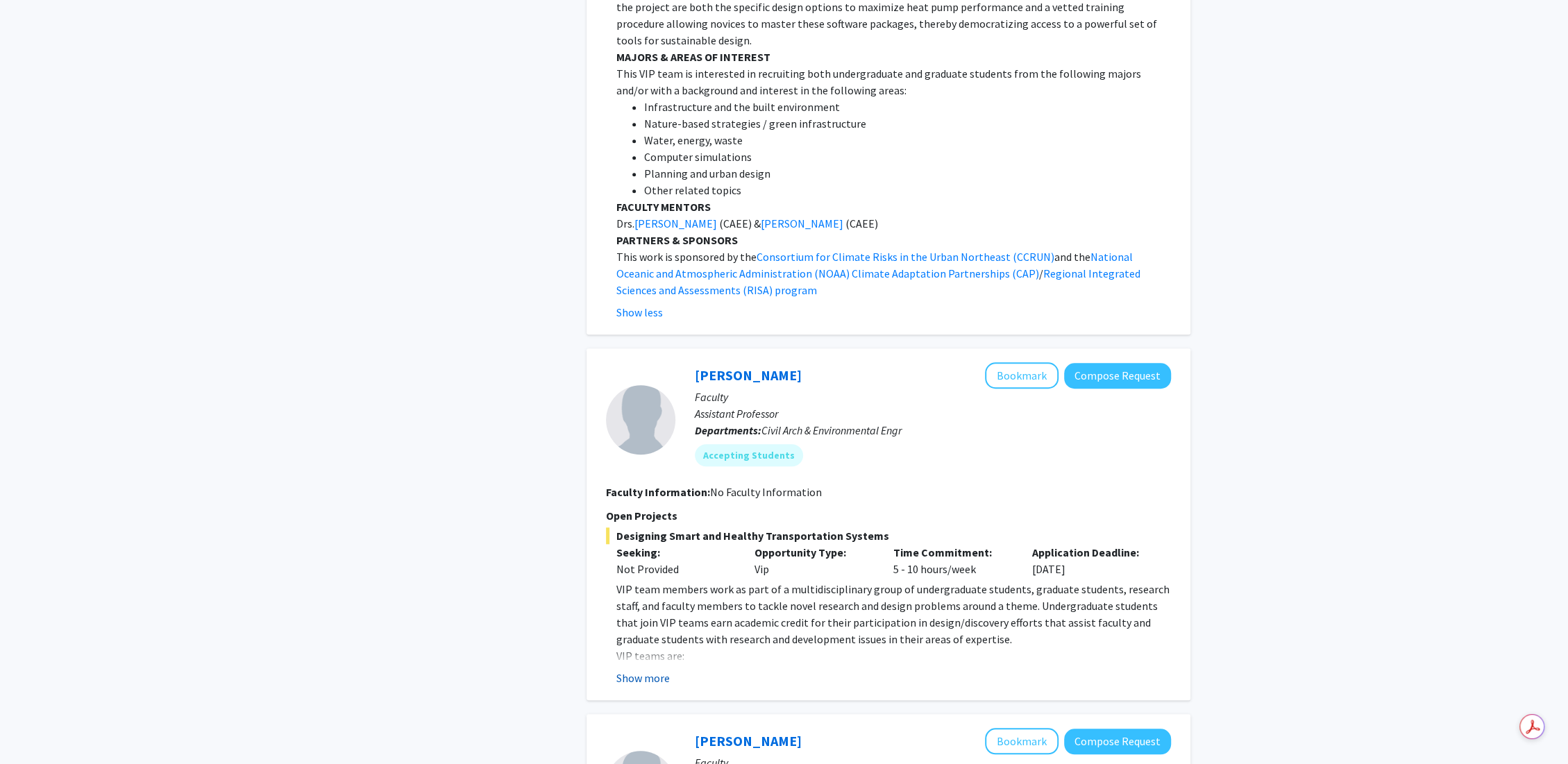
click at [665, 670] on button "Show more" at bounding box center [642, 678] width 53 height 16
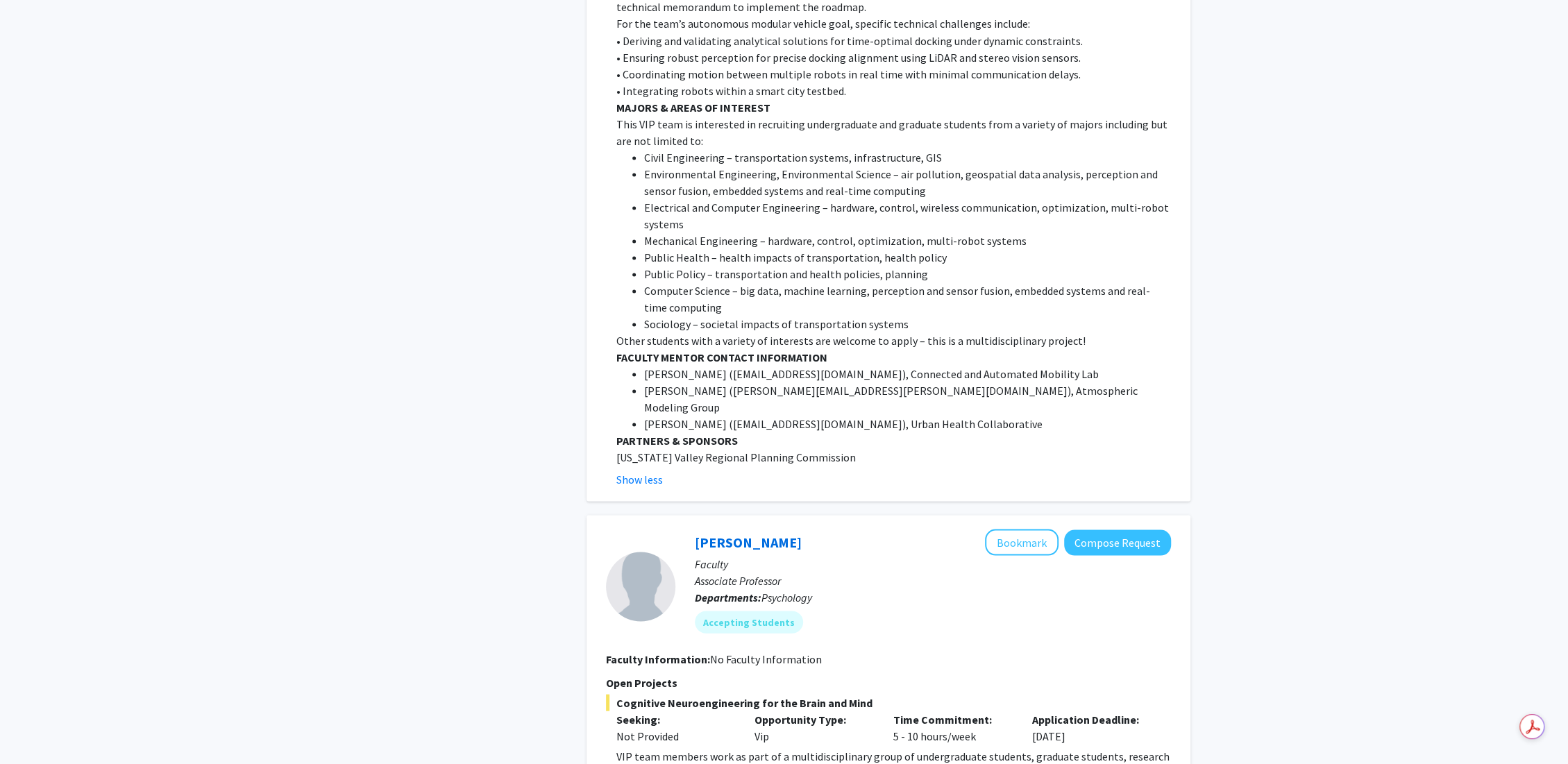
scroll to position [7094, 0]
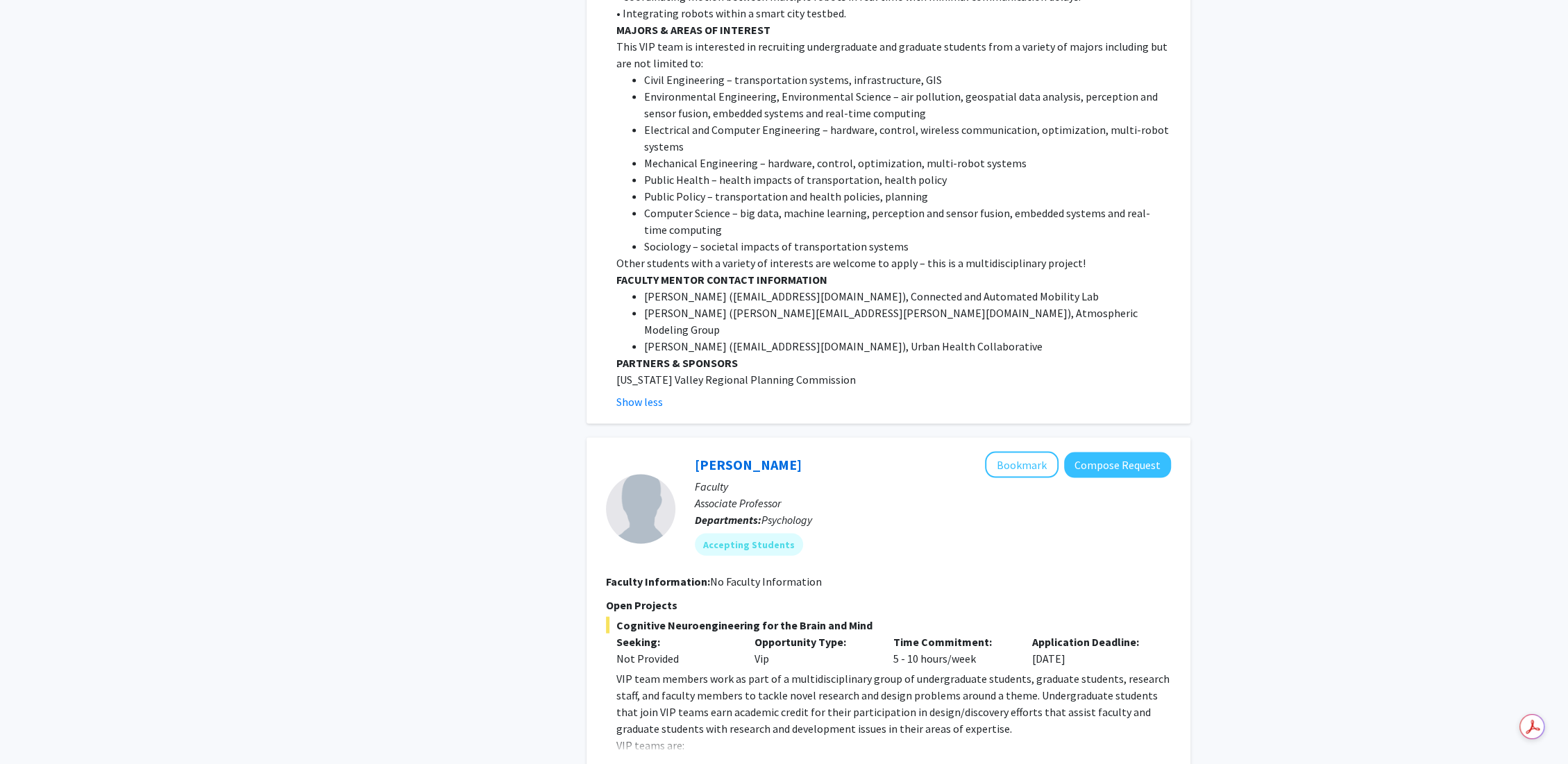
click at [668, 671] on fg-read-more "VIP team members work as part of a multidisciplinary group of undergraduate stu…" at bounding box center [889, 723] width 565 height 105
drag, startPoint x: 660, startPoint y: 655, endPoint x: 660, endPoint y: 646, distance: 9.0
click at [660, 760] on button "Show more" at bounding box center [642, 768] width 53 height 16
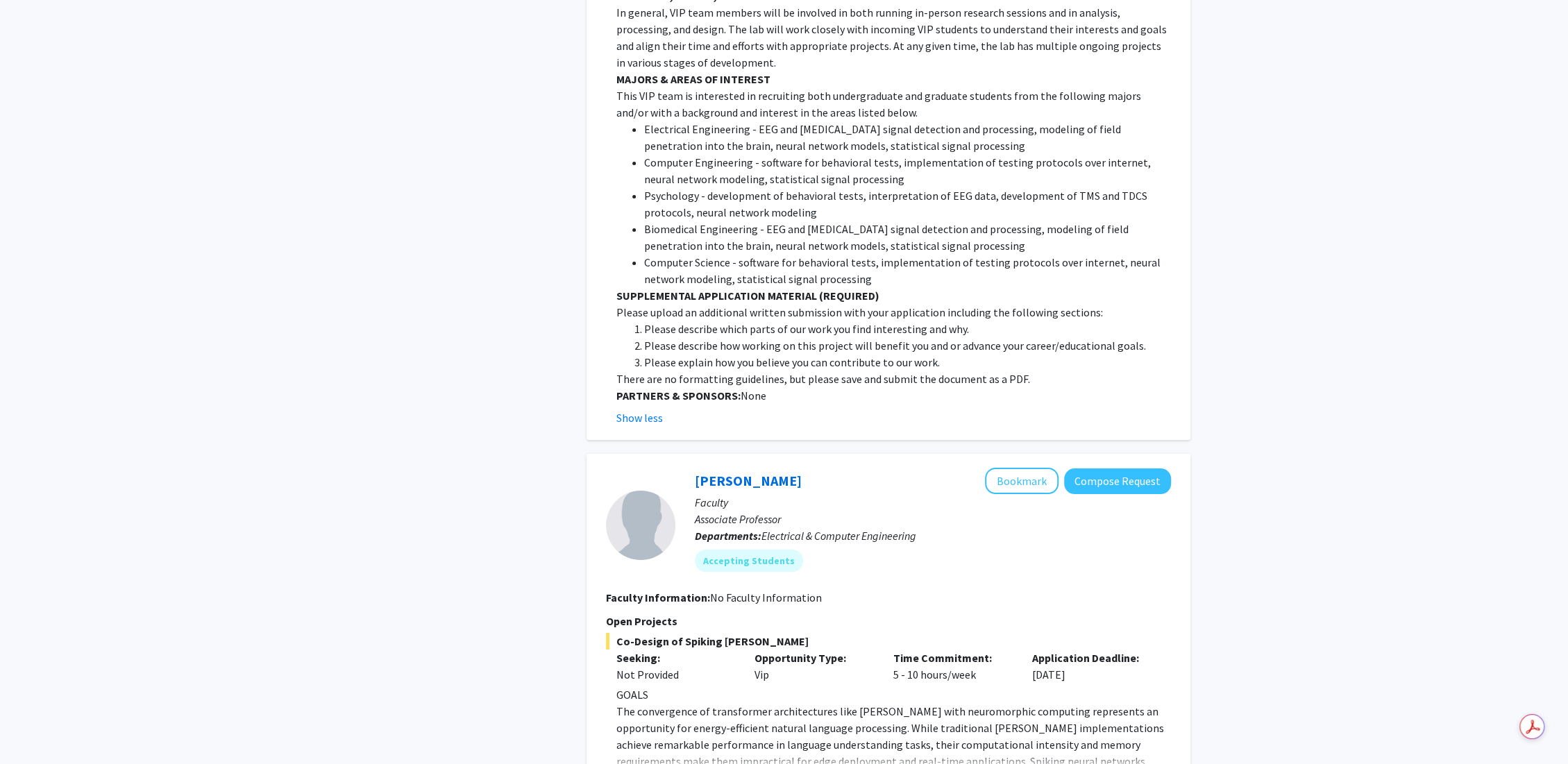
scroll to position [9254, 0]
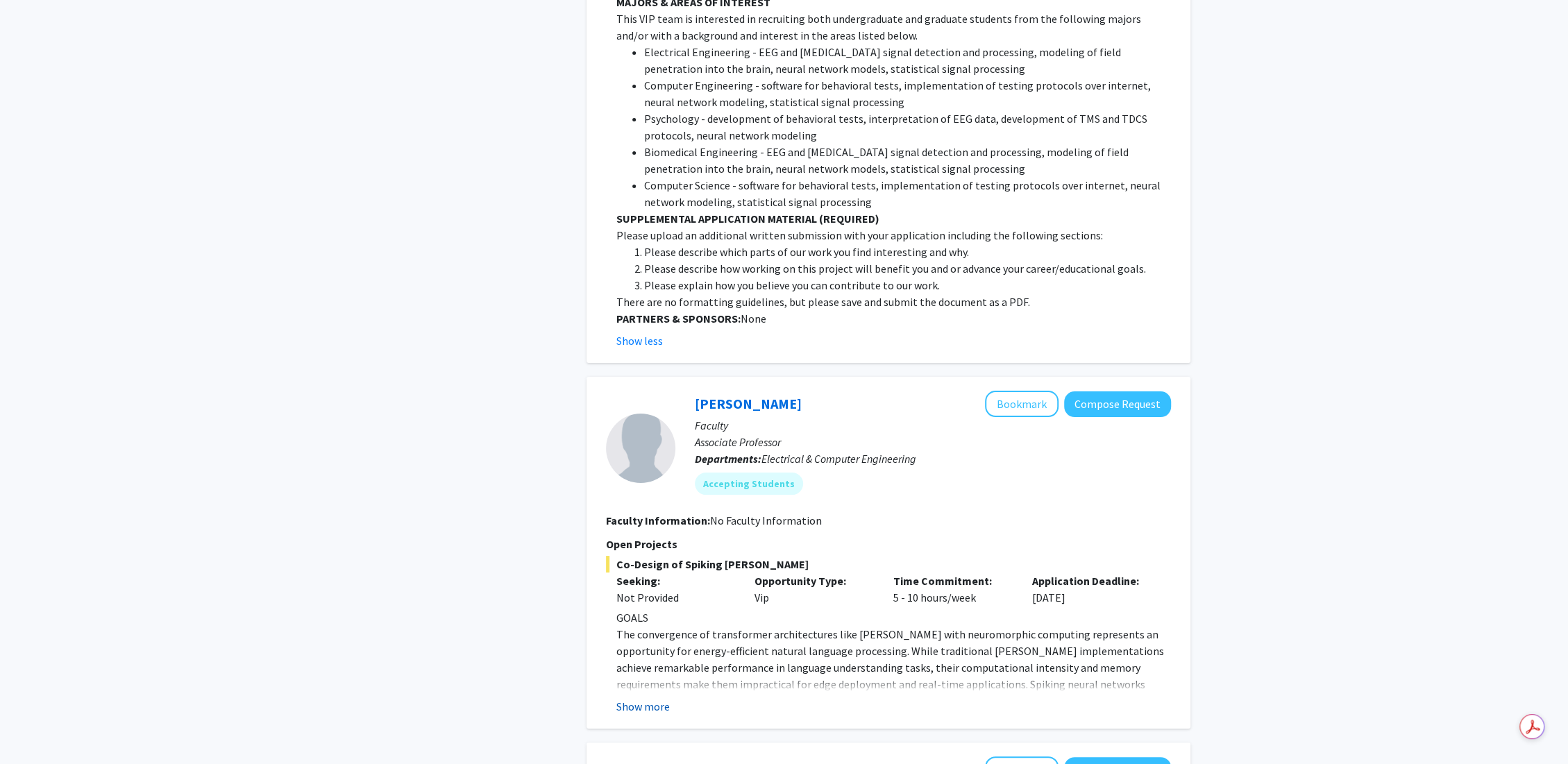
click at [644, 698] on button "Show more" at bounding box center [642, 706] width 53 height 16
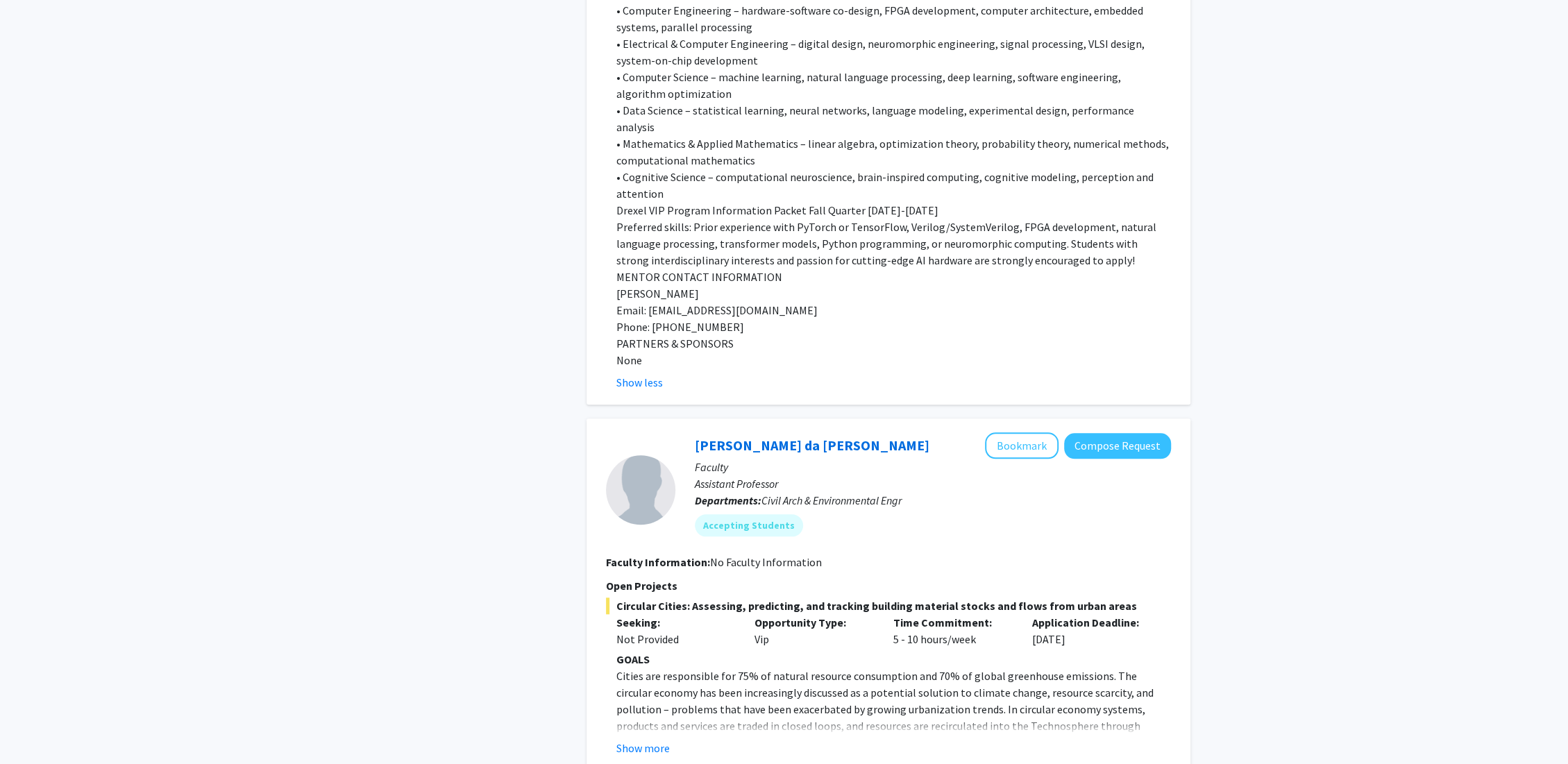
scroll to position [10487, 0]
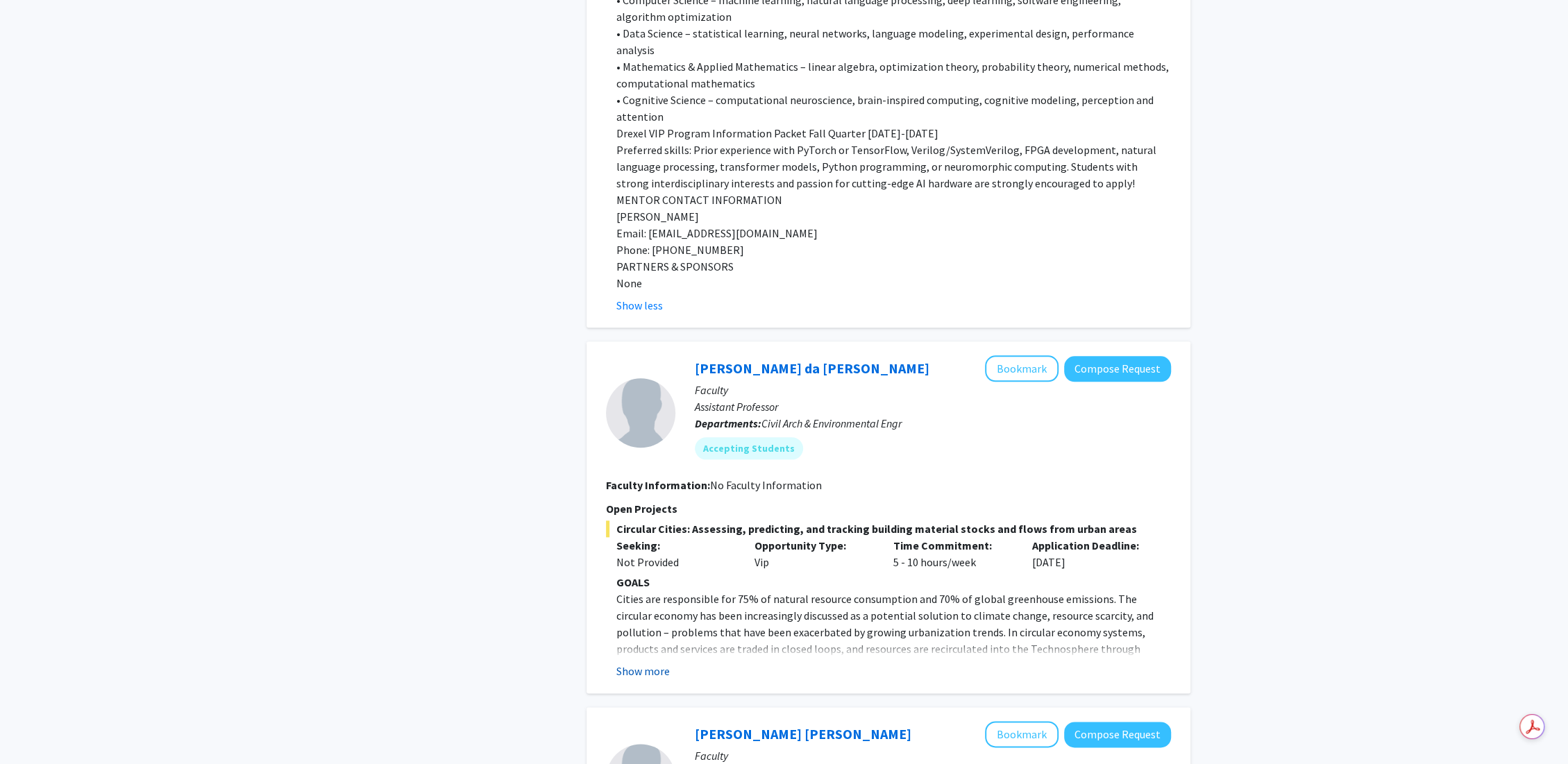
click at [663, 663] on button "Show more" at bounding box center [642, 671] width 53 height 16
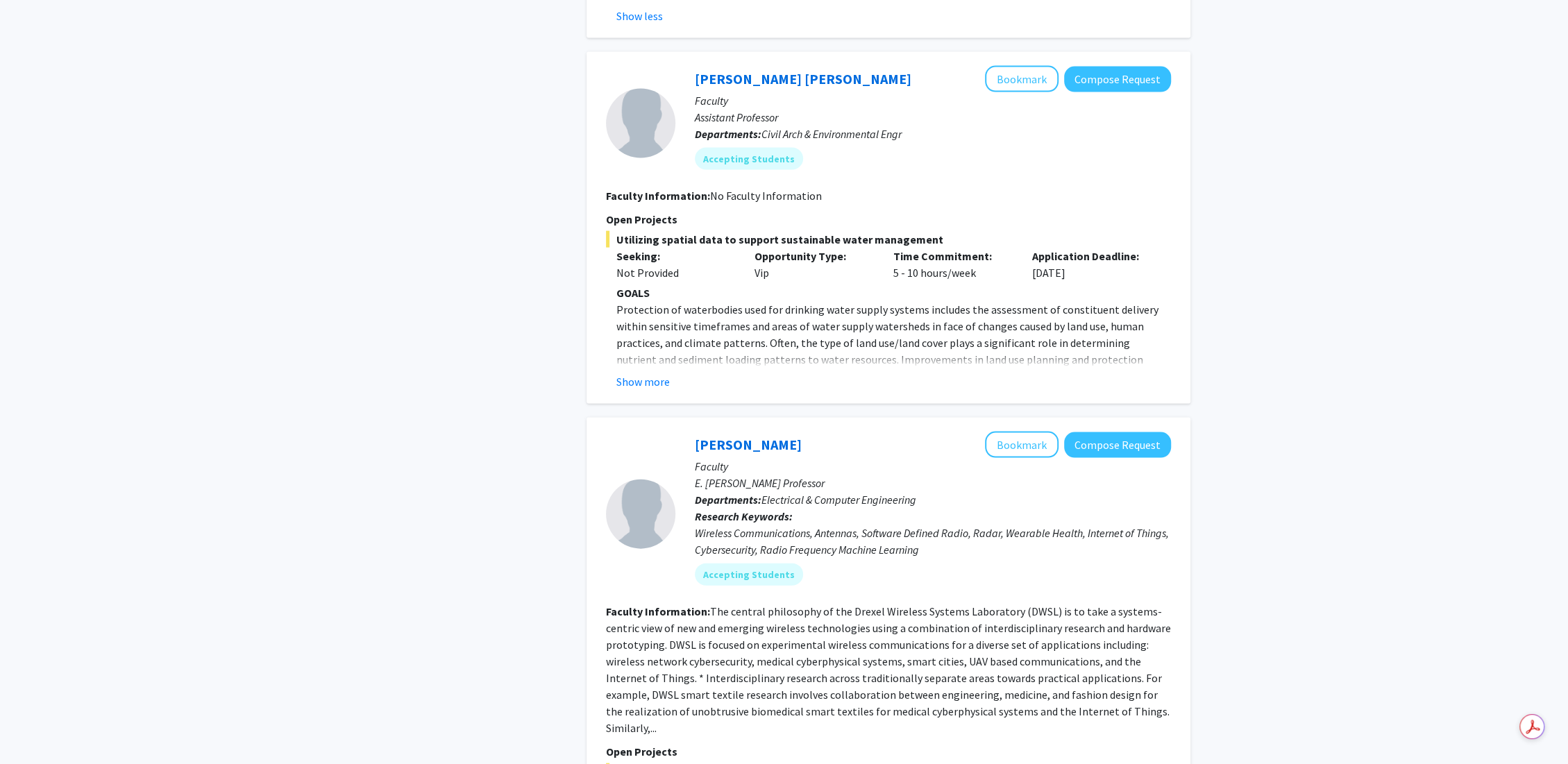
scroll to position [11953, 0]
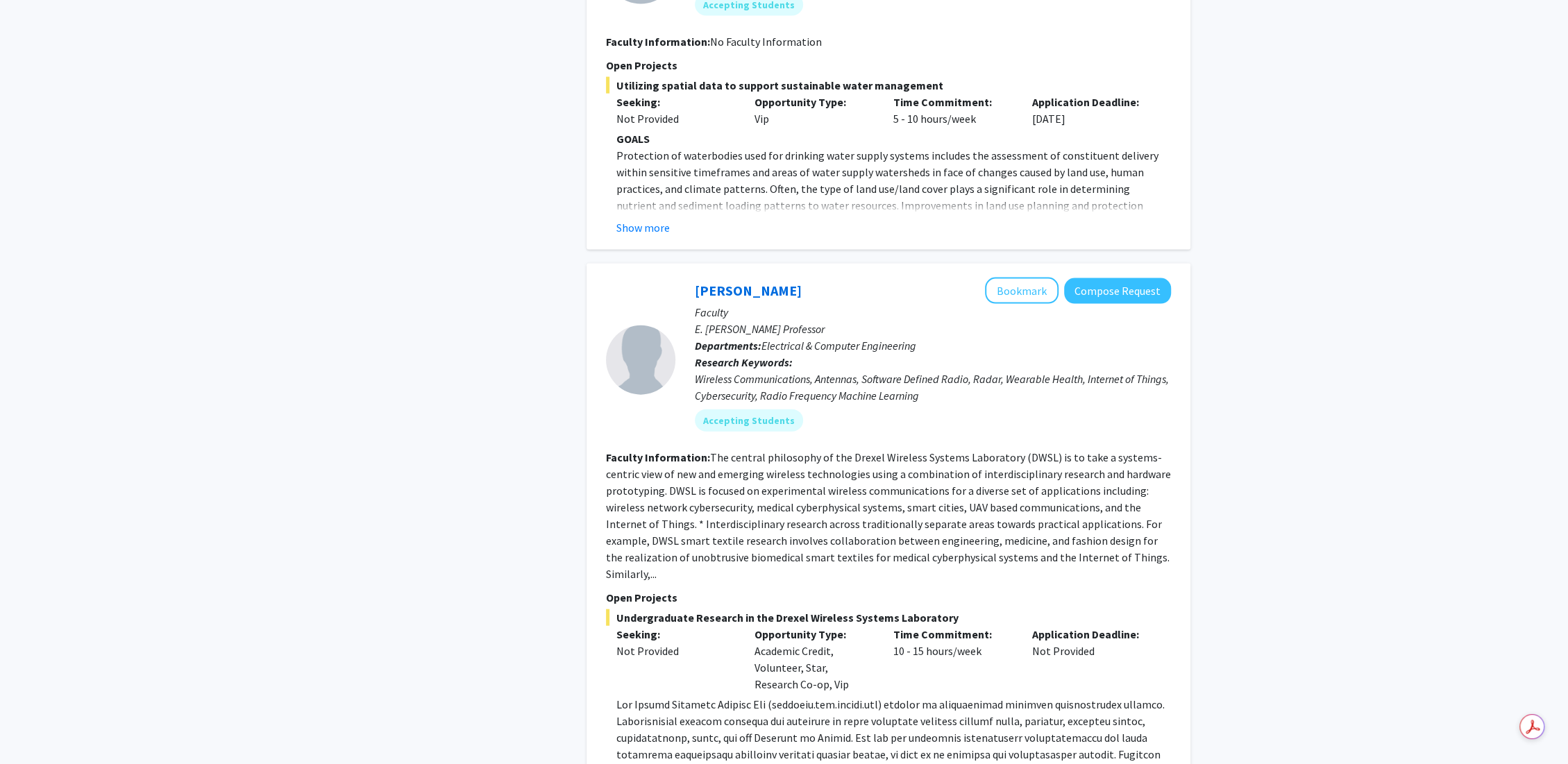
scroll to position [12184, 0]
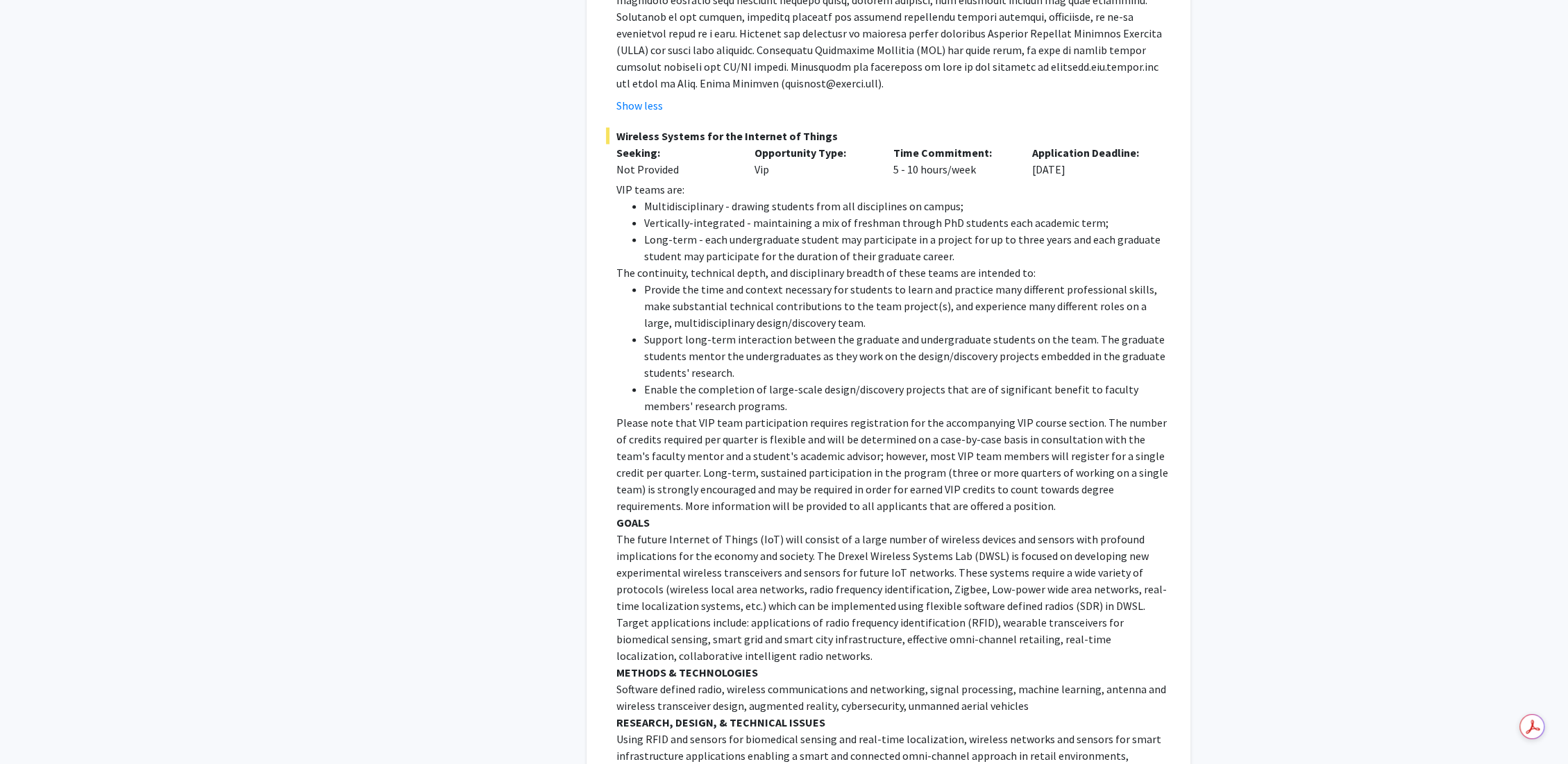
scroll to position [12970, 0]
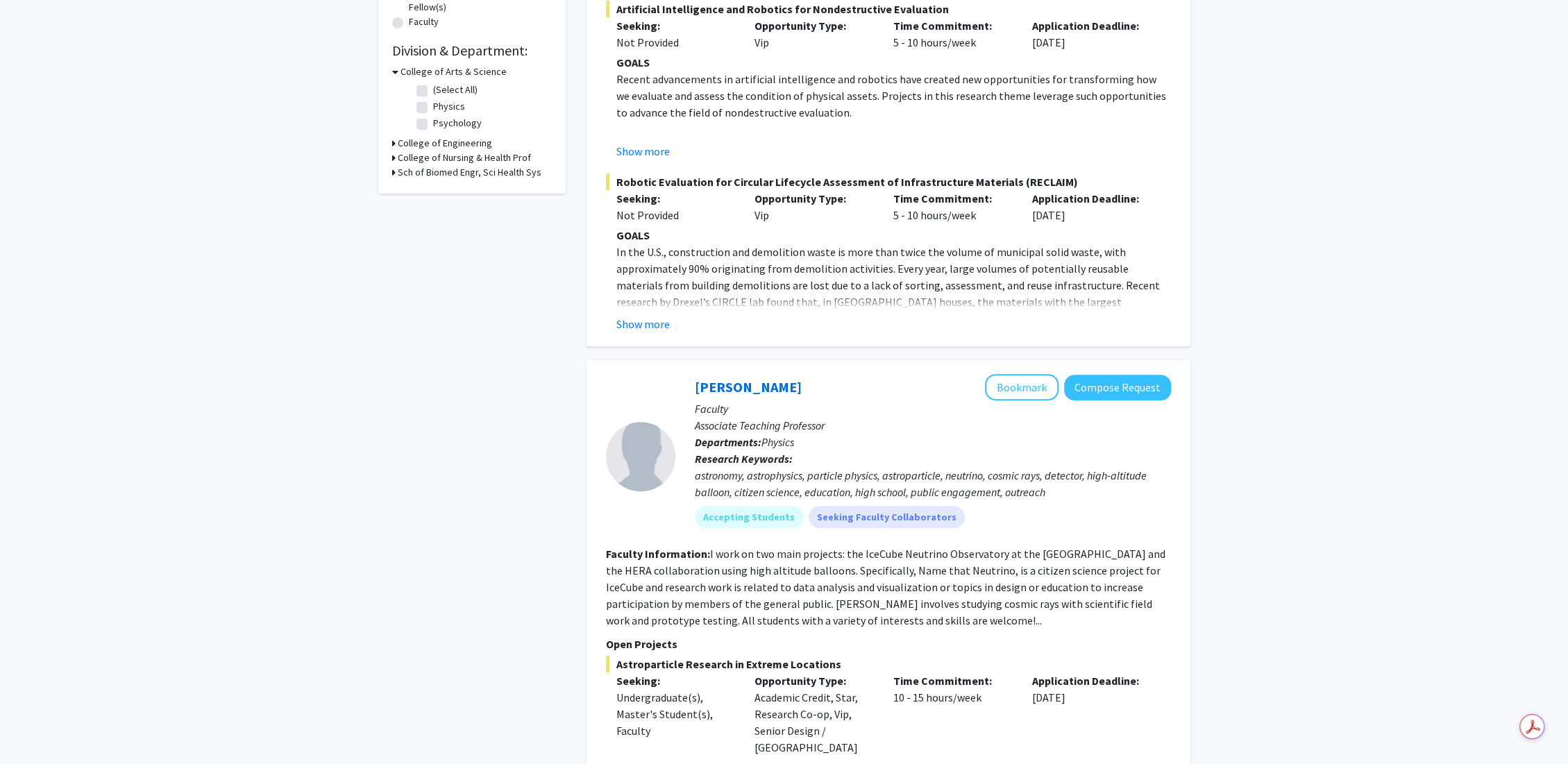
scroll to position [616, 0]
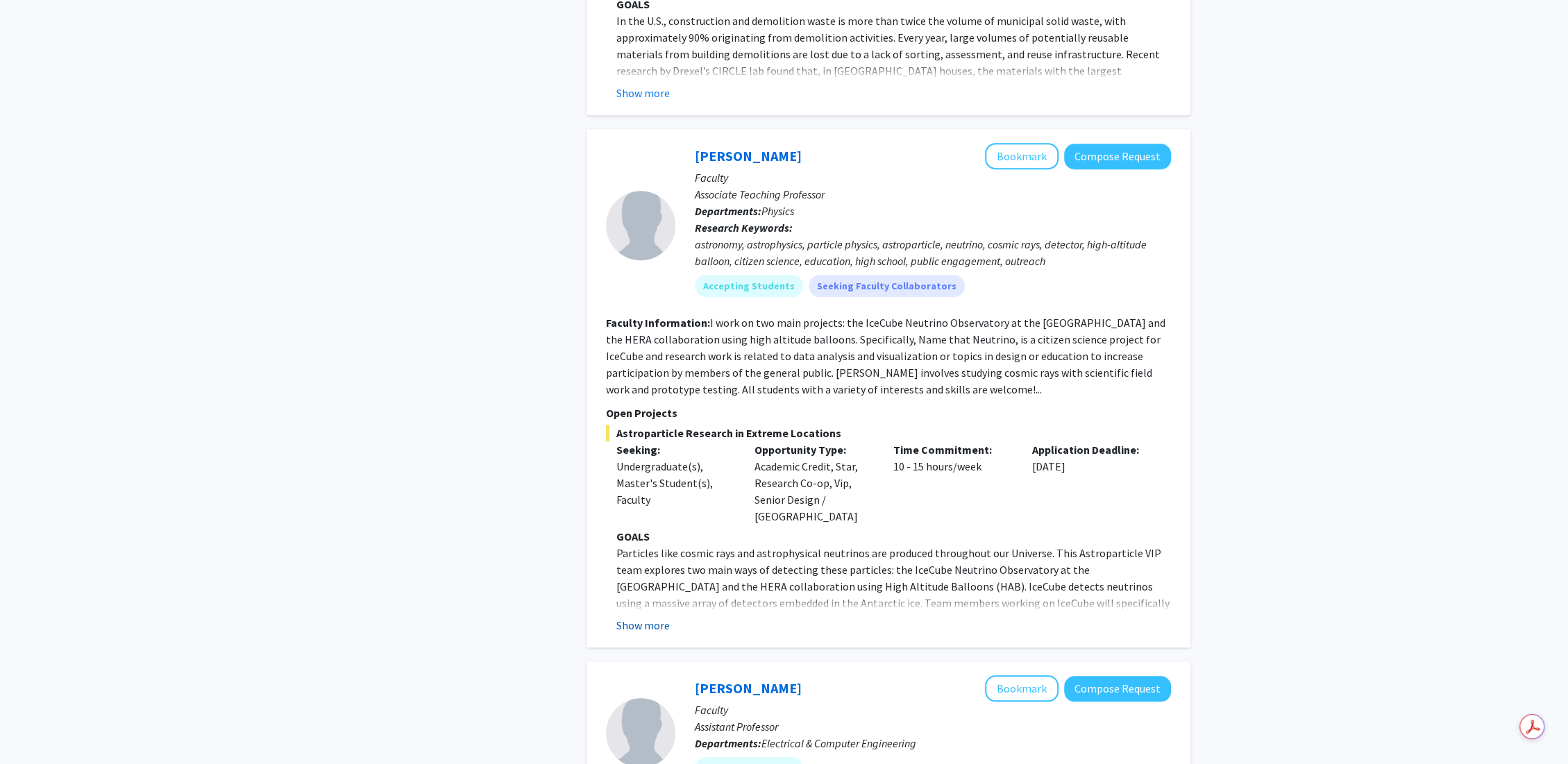
click at [663, 617] on button "Show more" at bounding box center [642, 625] width 53 height 16
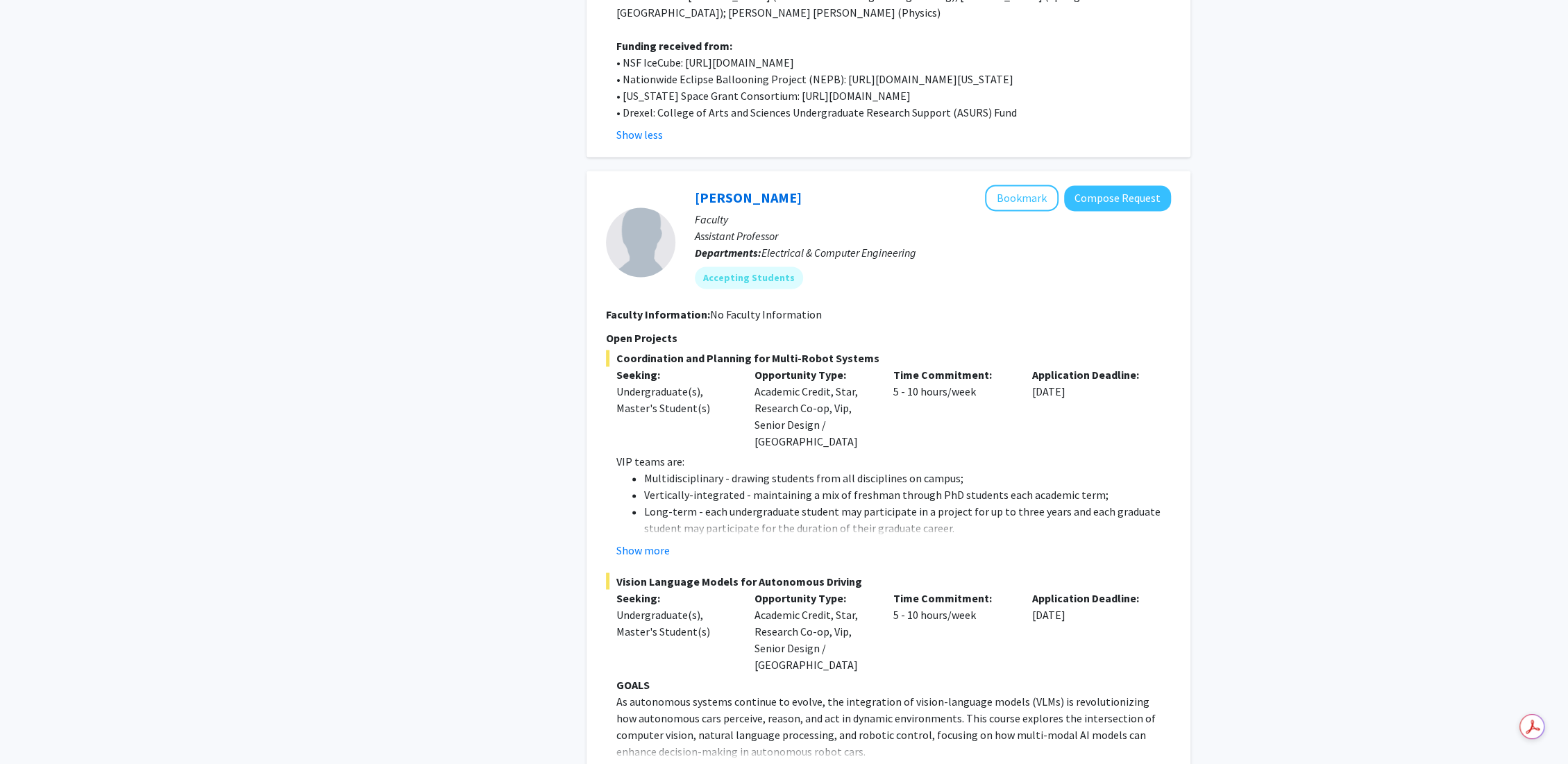
scroll to position [1850, 0]
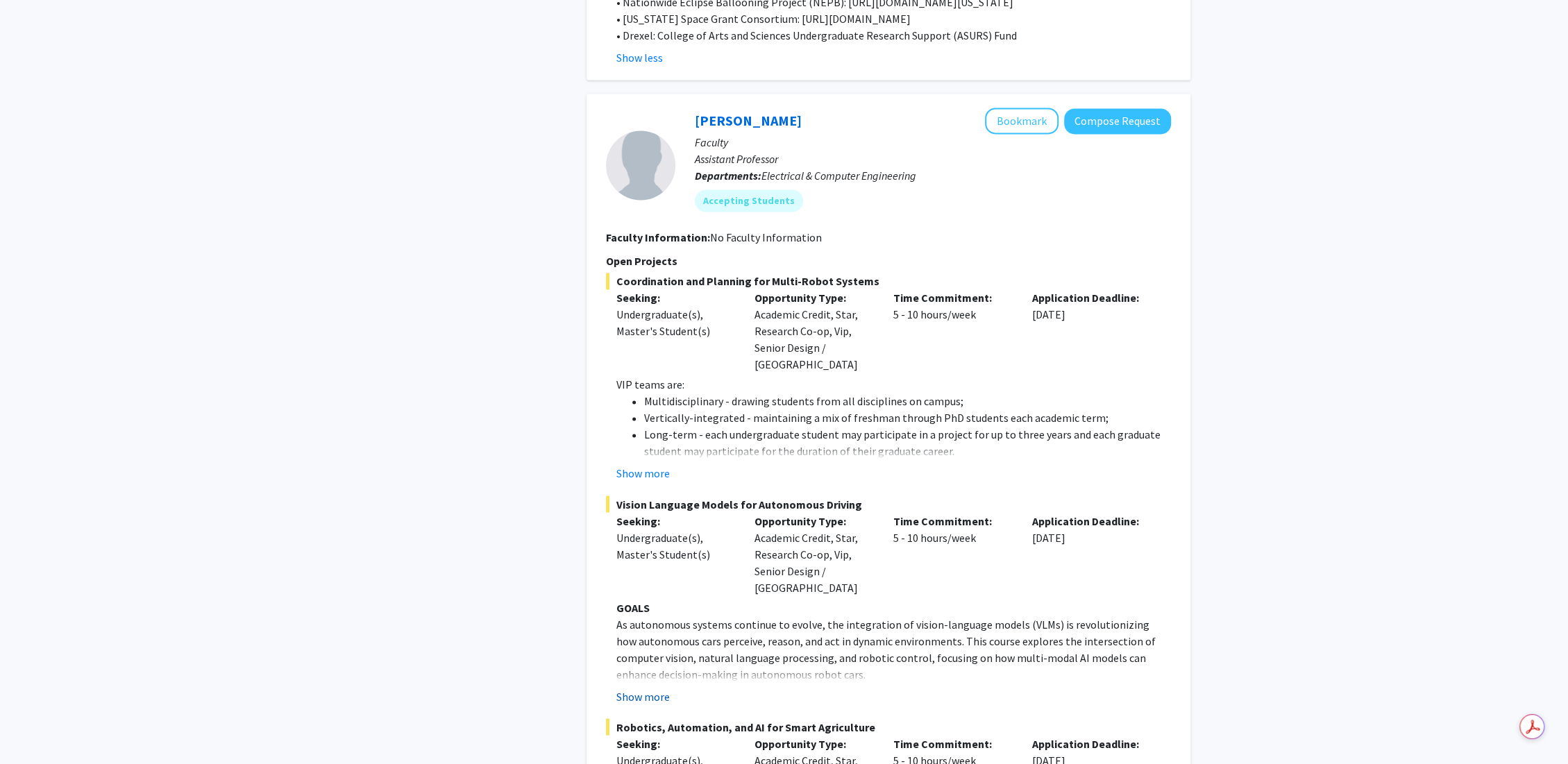
click at [633, 688] on button "Show more" at bounding box center [642, 696] width 53 height 16
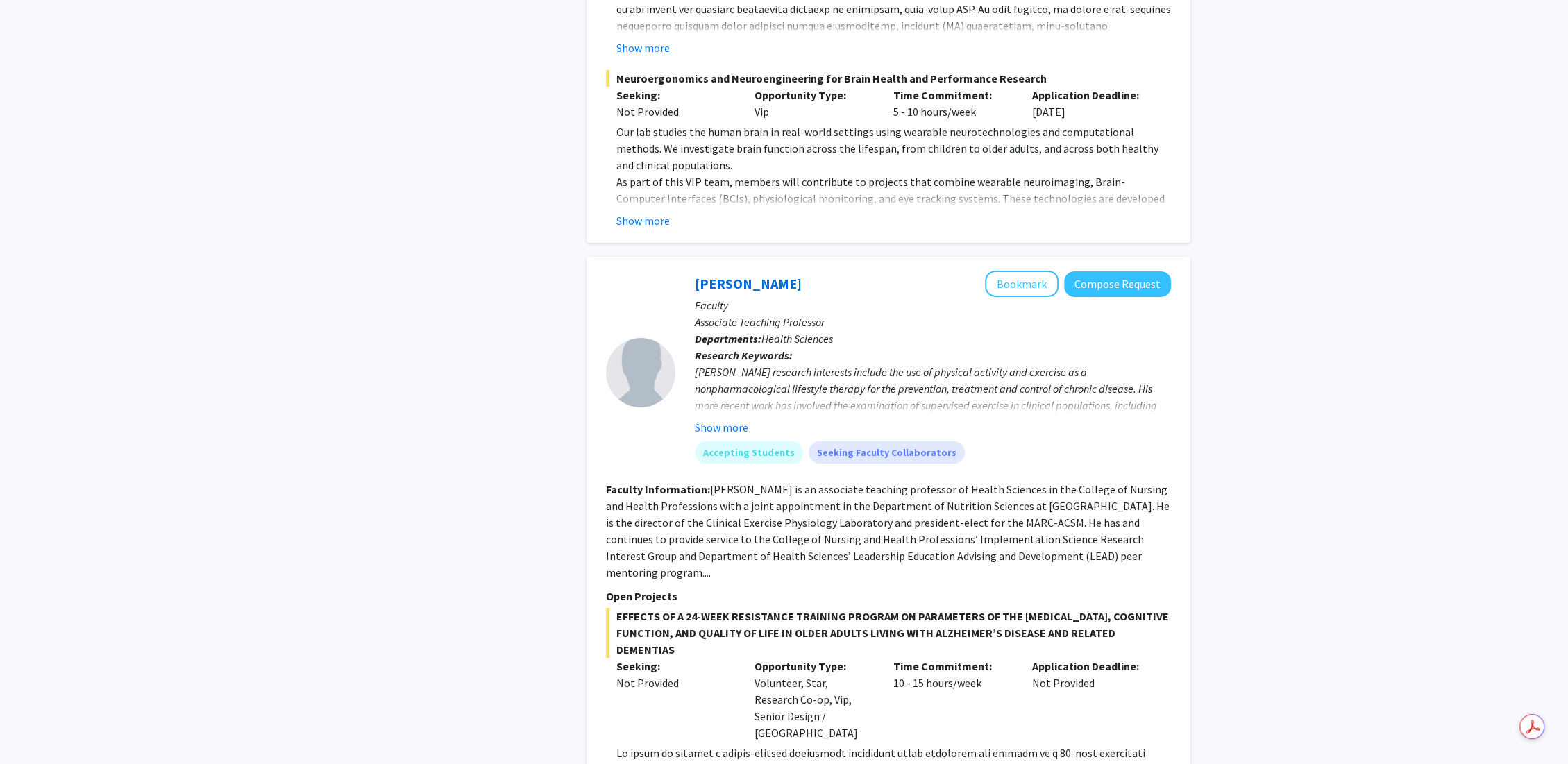
scroll to position [4165, 0]
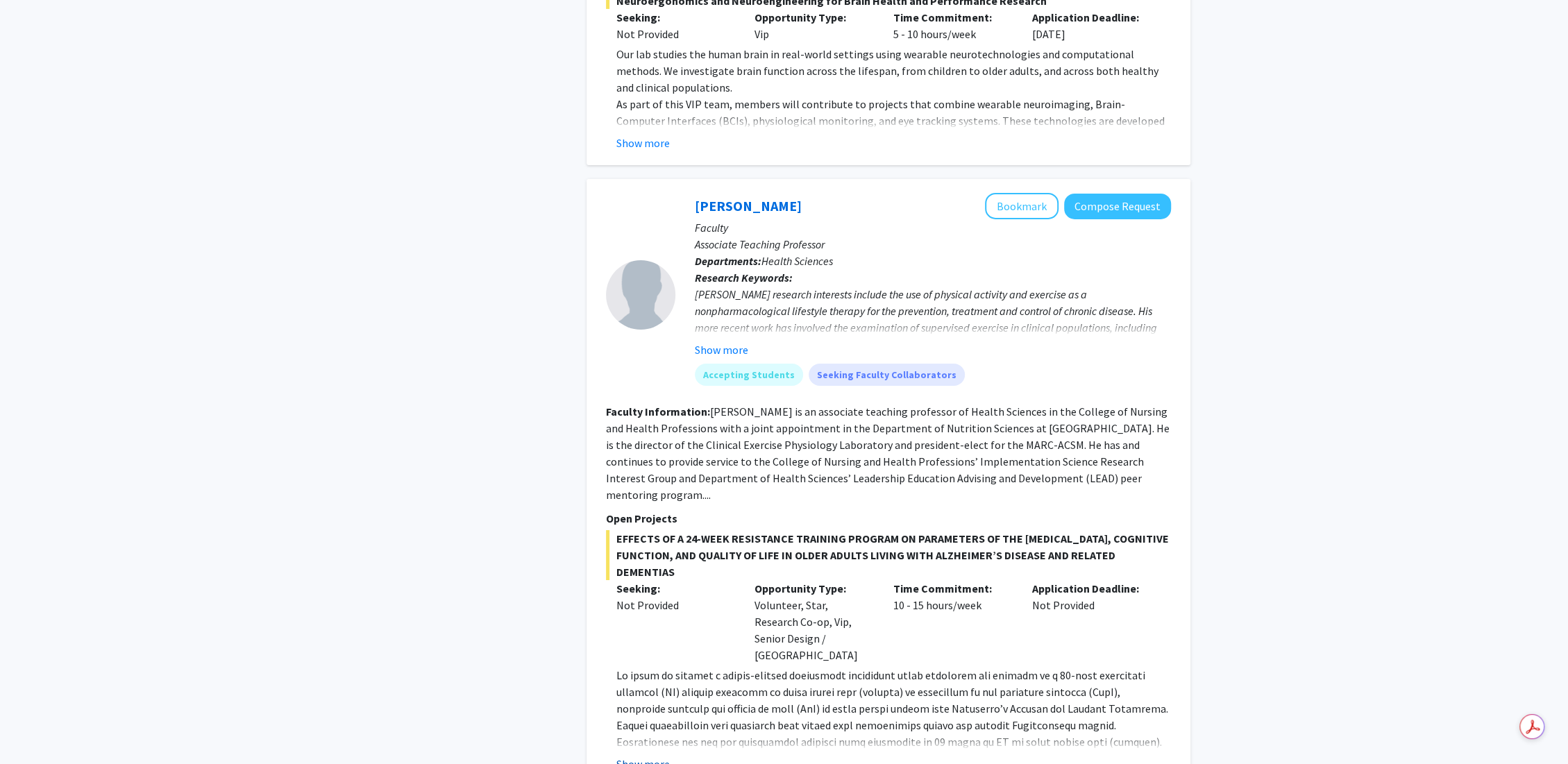
click at [648, 756] on button "Show more" at bounding box center [642, 764] width 53 height 16
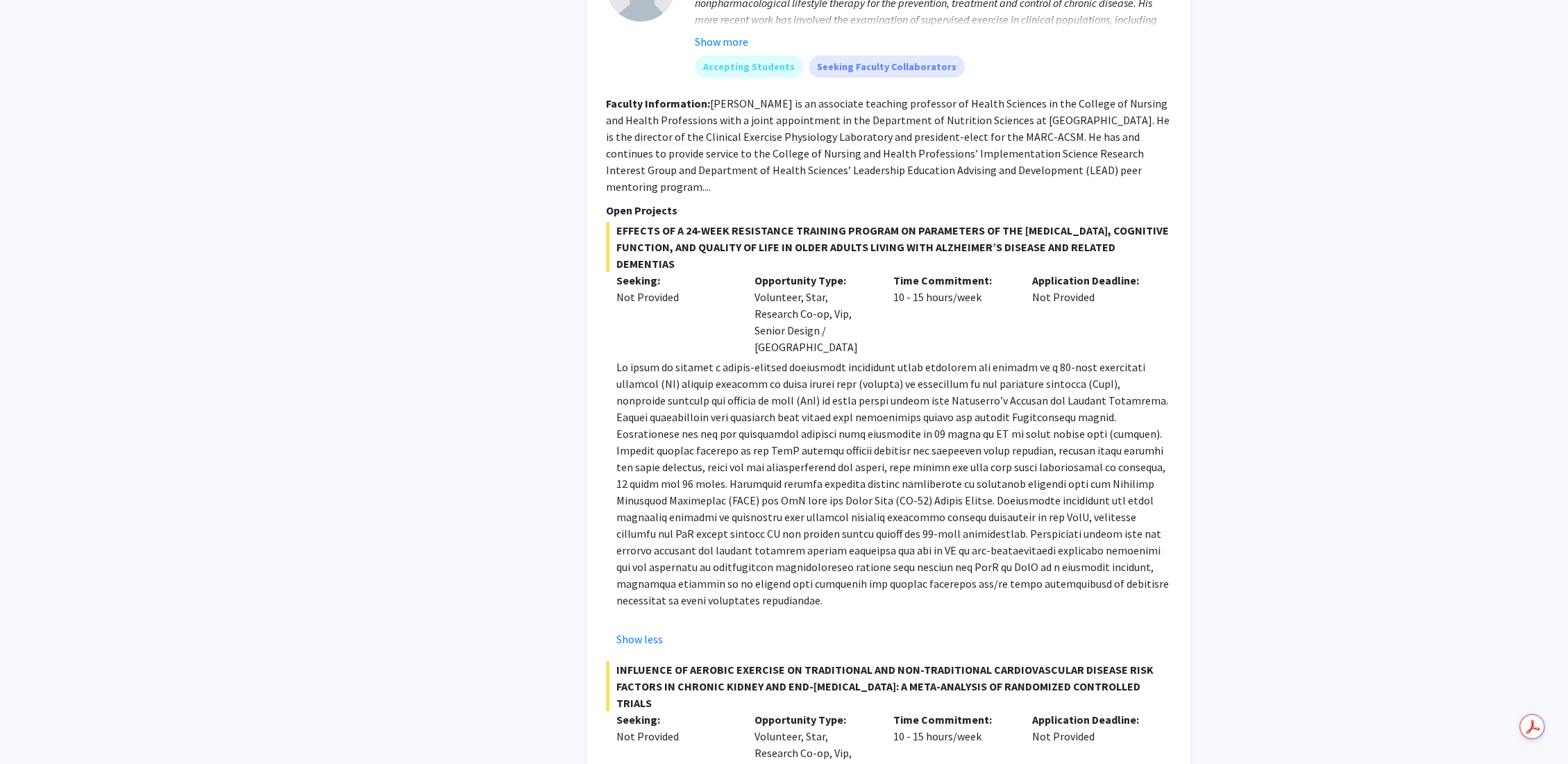
scroll to position [4858, 0]
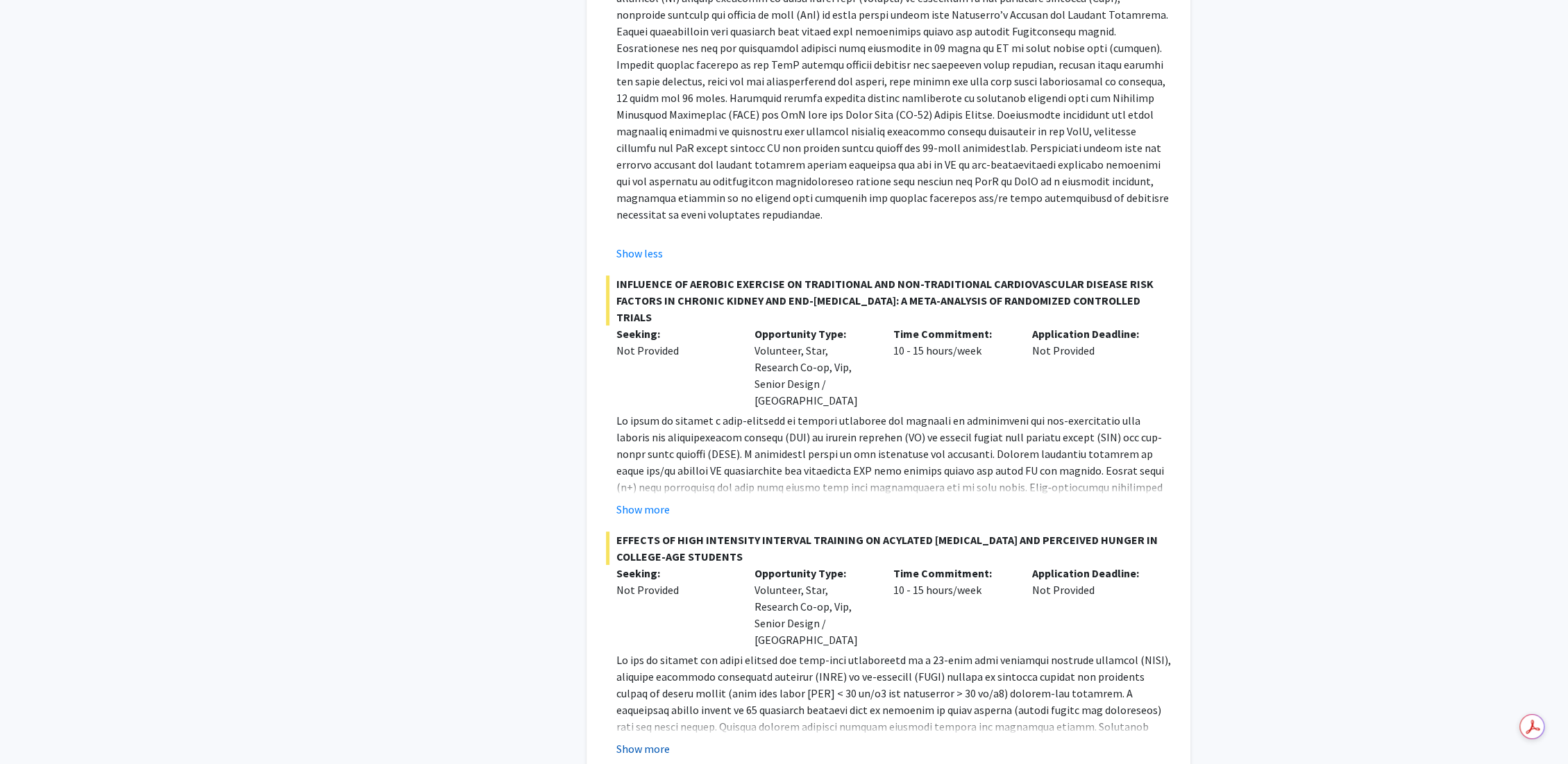
click at [651, 741] on button "Show more" at bounding box center [642, 749] width 53 height 16
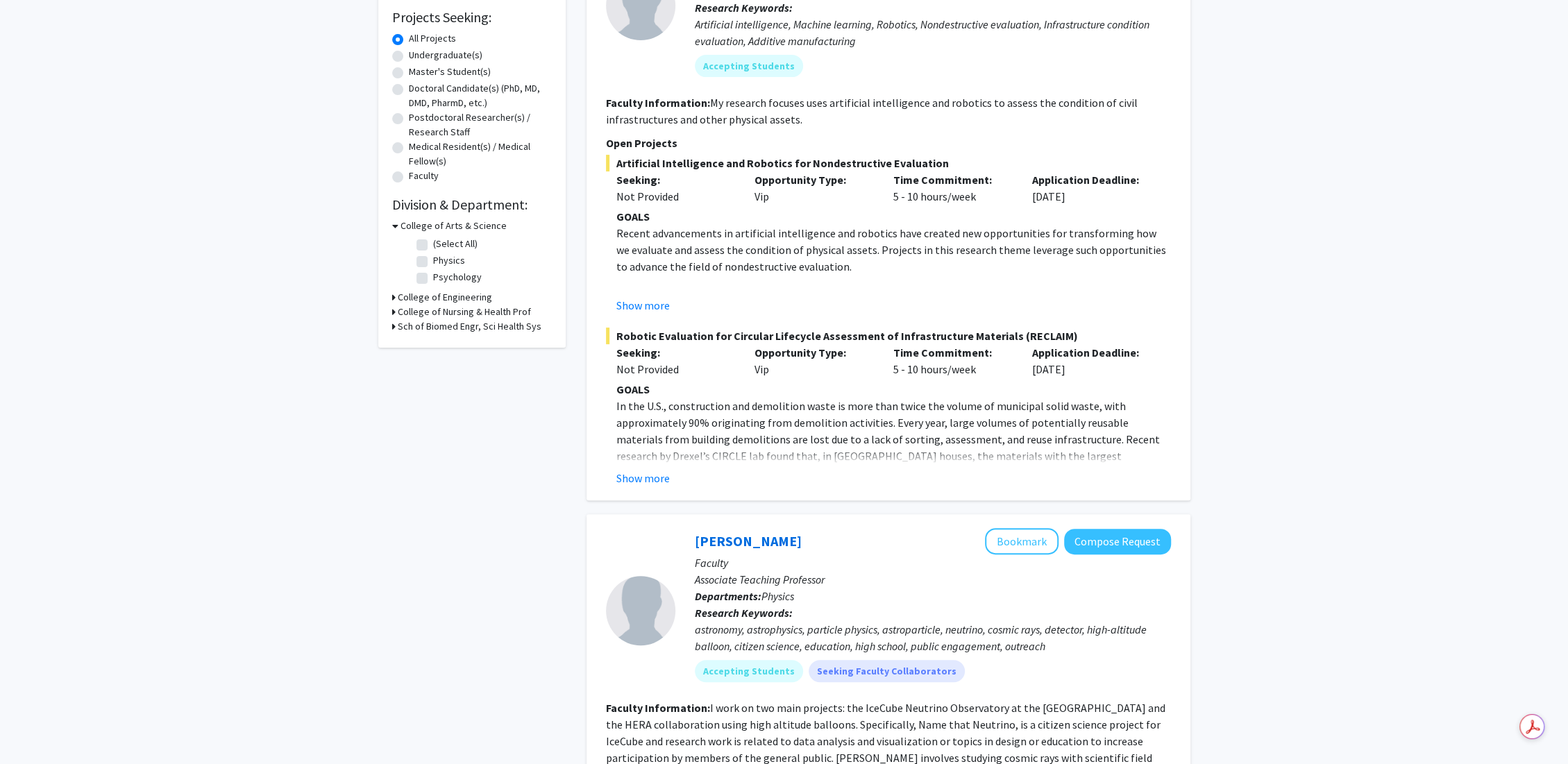
scroll to position [0, 0]
